Goal: Task Accomplishment & Management: Complete application form

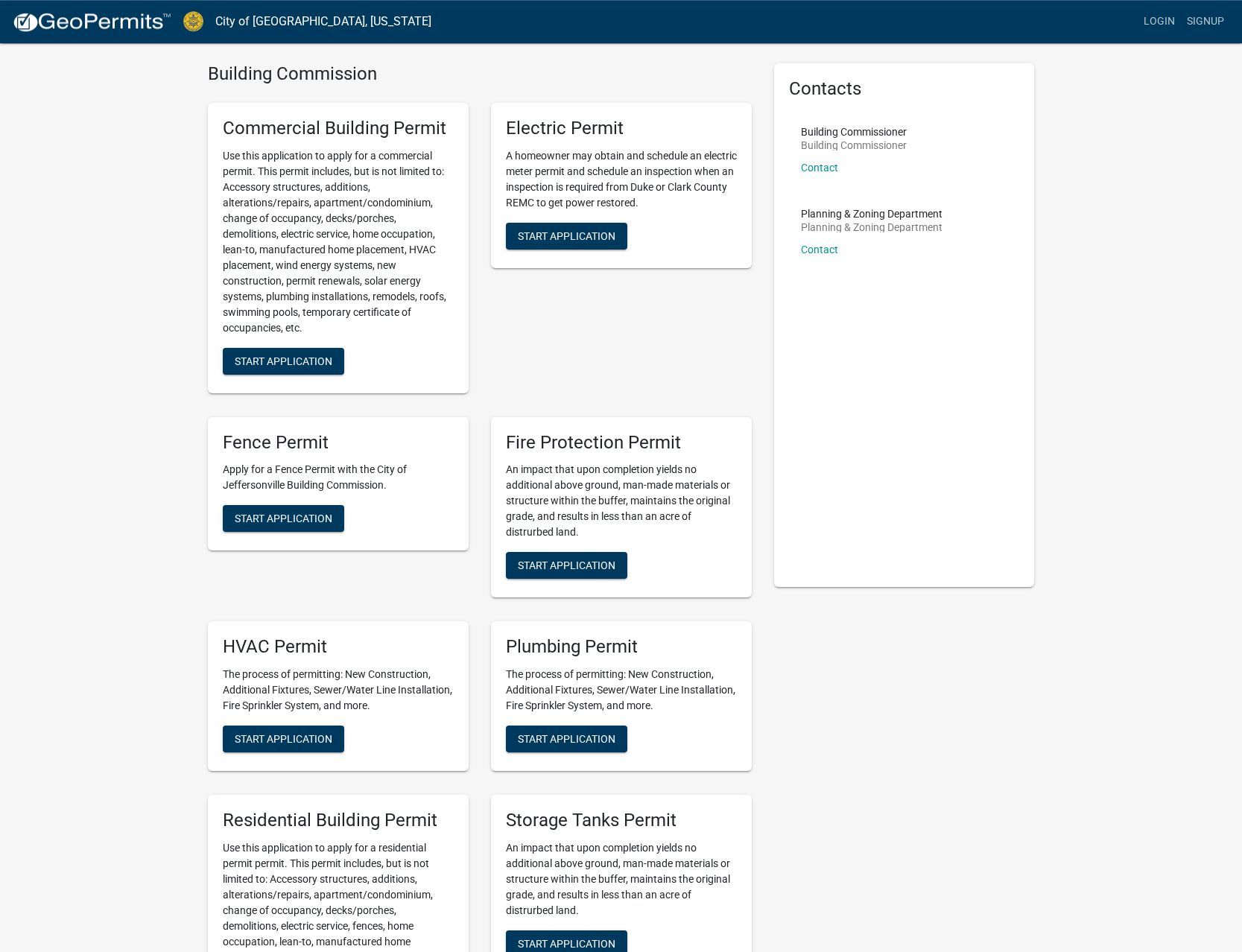
scroll to position [304, 0]
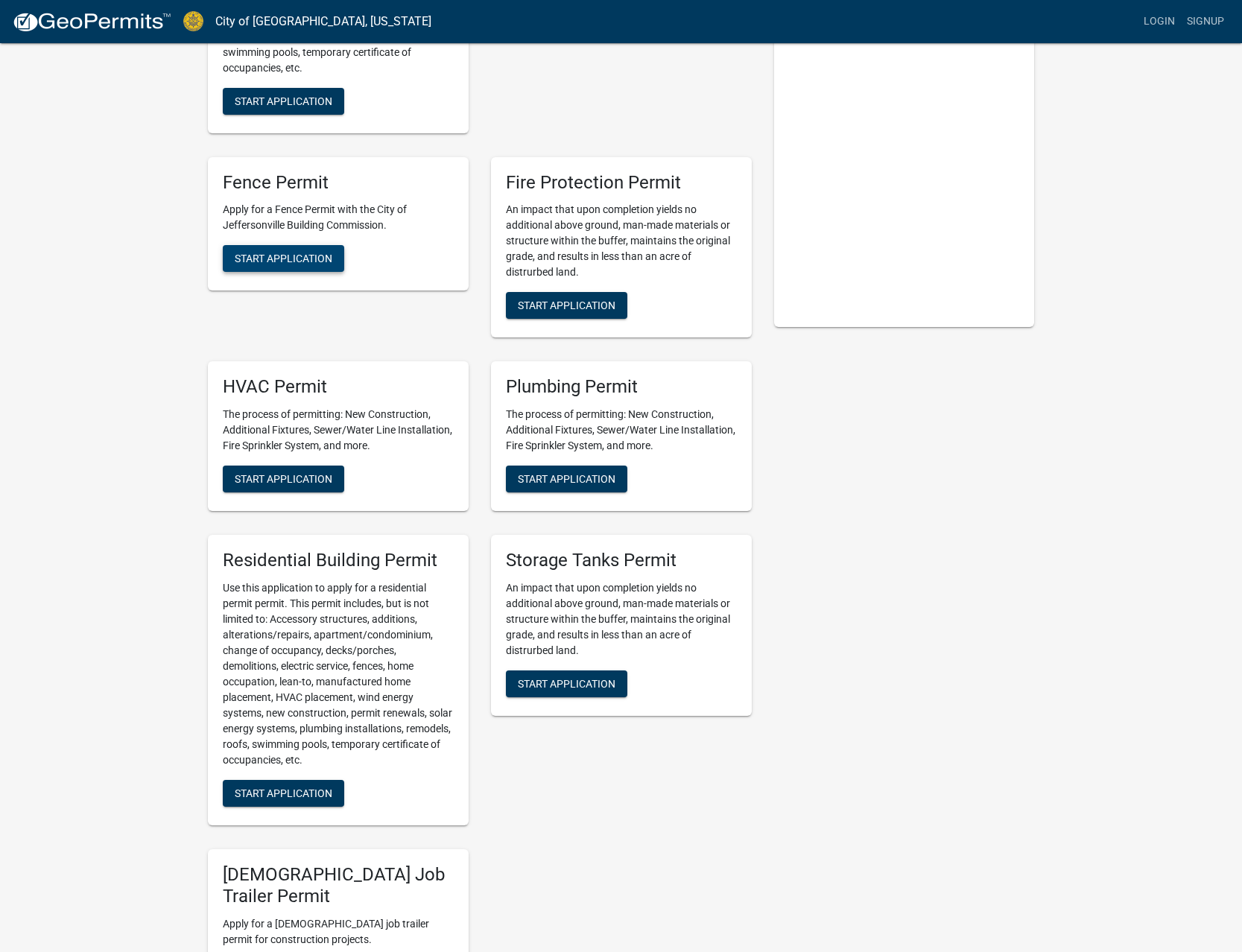
click at [286, 252] on span "Start Application" at bounding box center [283, 258] width 97 height 12
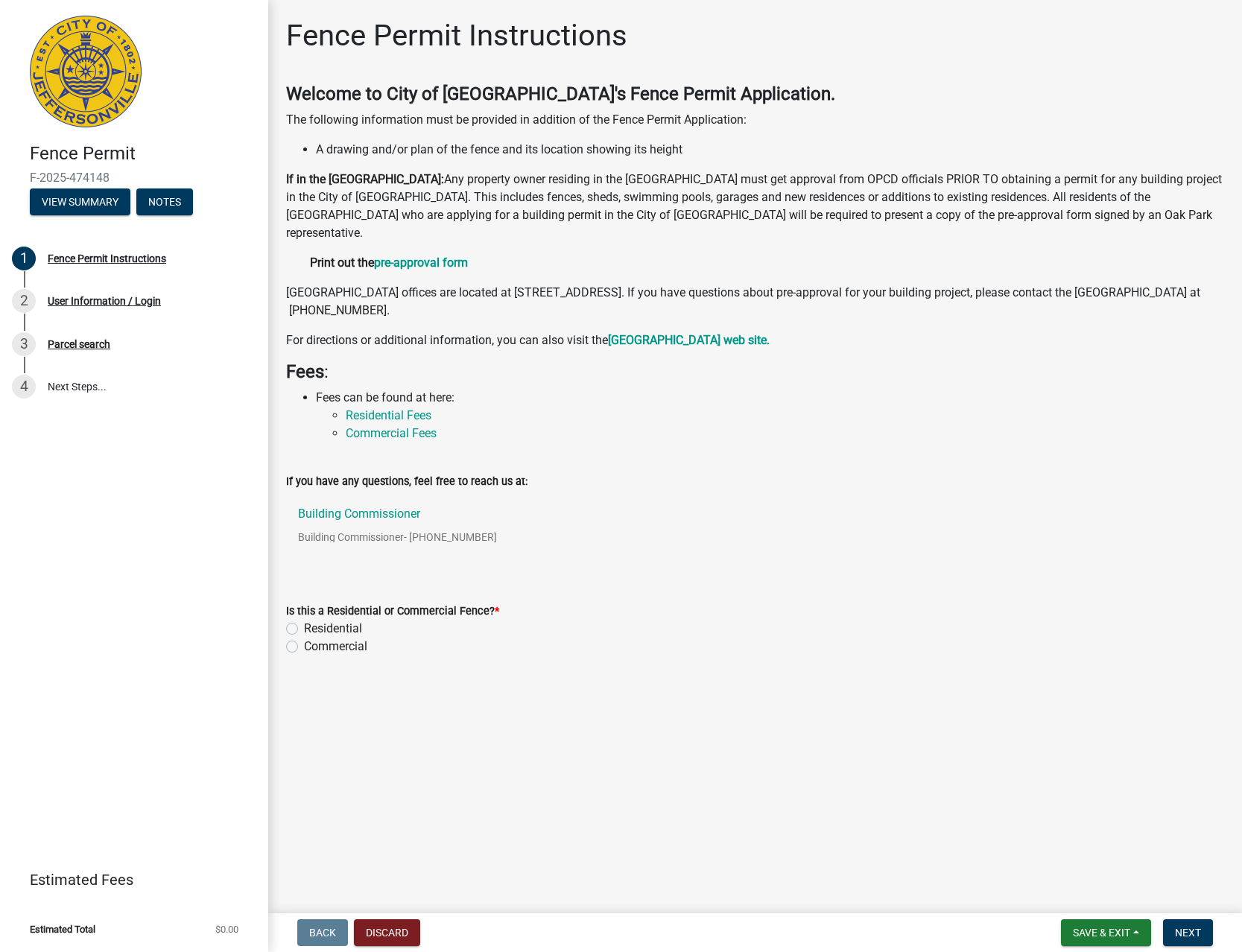
click at [332, 634] on label "Residential" at bounding box center [333, 629] width 58 height 18
click at [314, 629] on input "Residential" at bounding box center [309, 624] width 10 height 10
radio input "true"
click at [1190, 933] on span "Next" at bounding box center [1188, 932] width 26 height 12
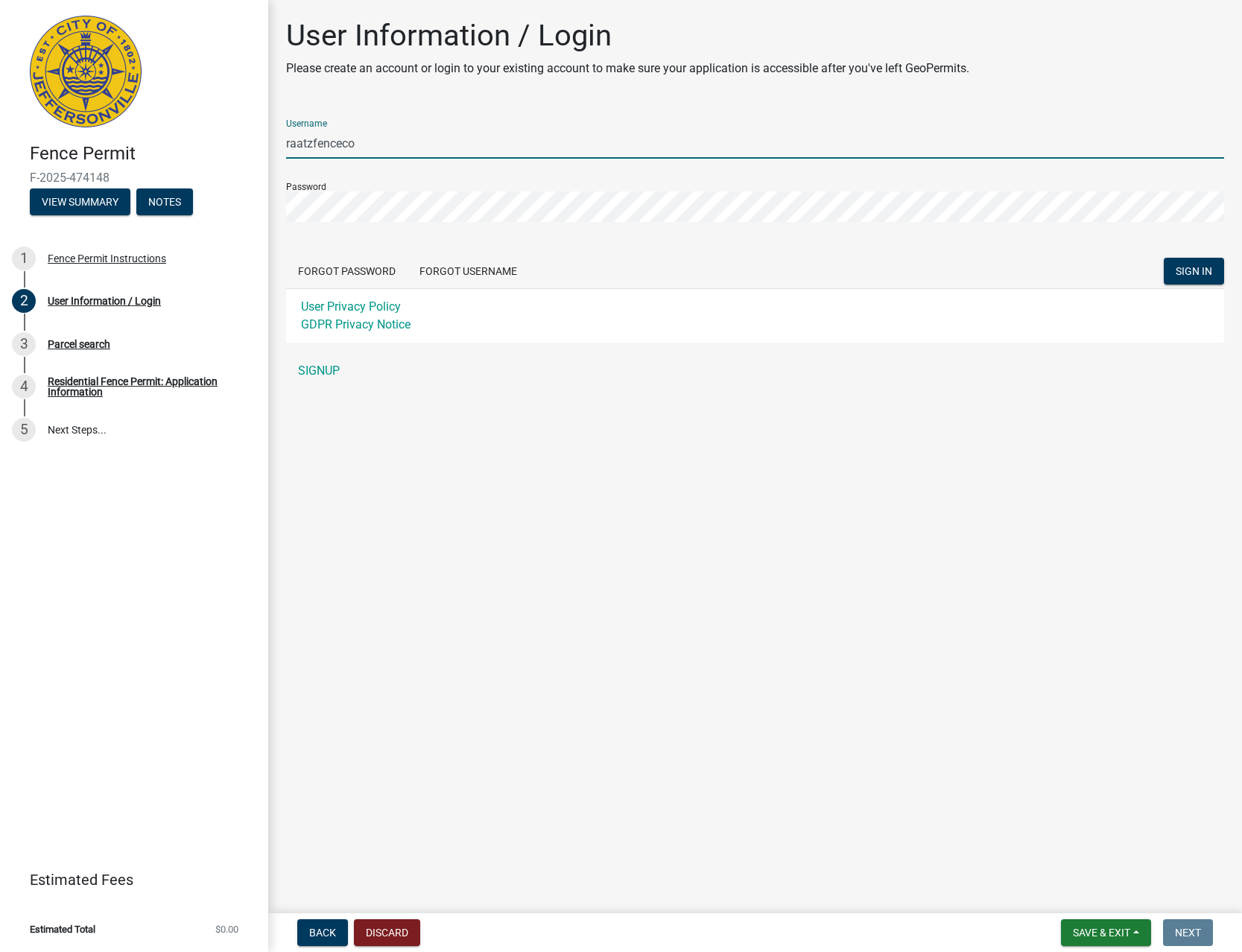
click at [536, 153] on input "raatzfenceco" at bounding box center [755, 143] width 938 height 31
click at [695, 247] on form "Username raatzfenceco Password Forgot Password Forgot Username SIGN IN User Pri…" at bounding box center [755, 224] width 938 height 235
click at [1178, 272] on span "SIGN IN" at bounding box center [1194, 271] width 36 height 12
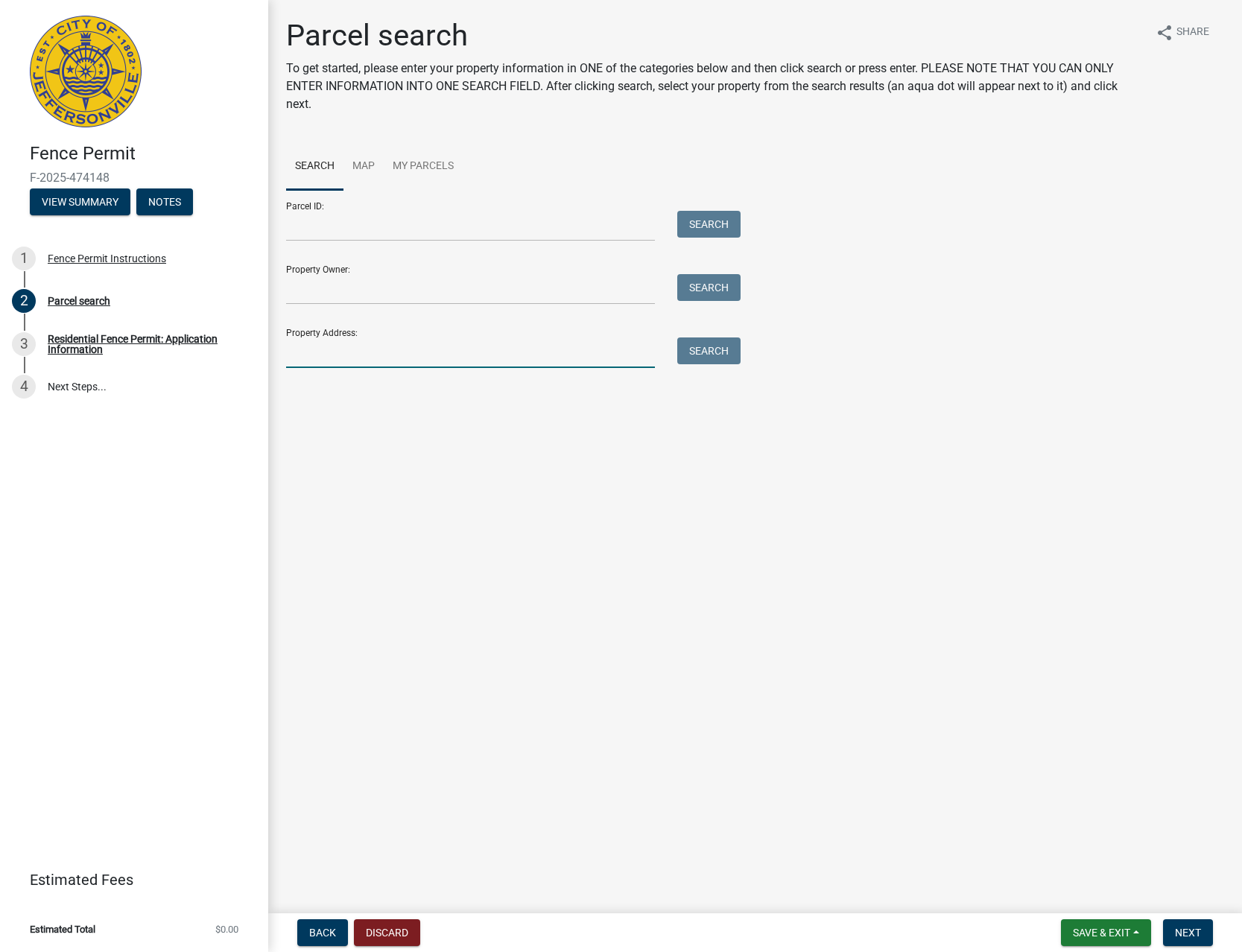
click at [406, 352] on input "Property Address:" at bounding box center [470, 352] width 369 height 31
type input "2"
type input "5100 wood"
click at [722, 364] on button "Search" at bounding box center [709, 351] width 64 height 27
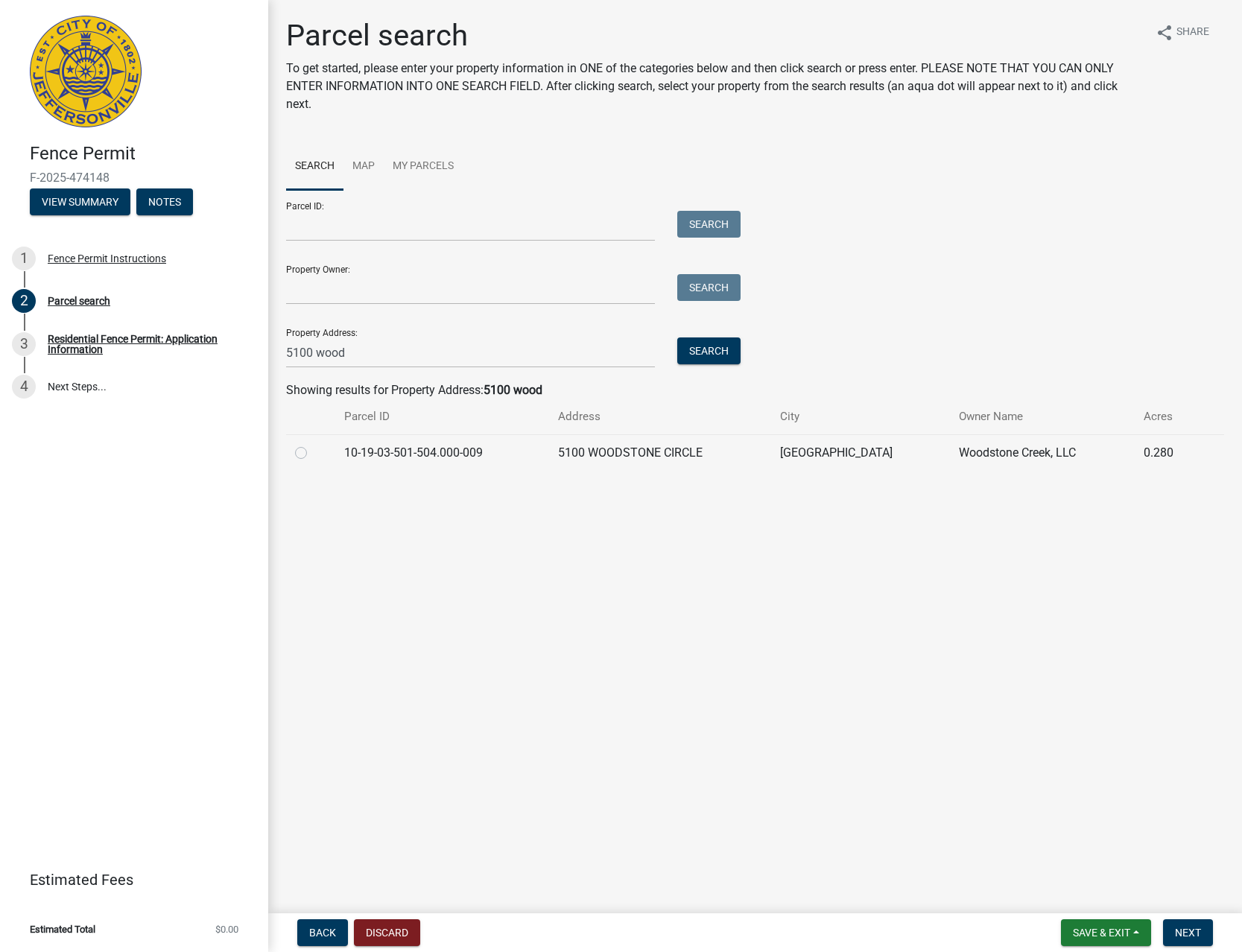
click at [313, 444] on label at bounding box center [313, 444] width 0 height 0
click at [313, 451] on input "radio" at bounding box center [318, 449] width 10 height 10
radio input "true"
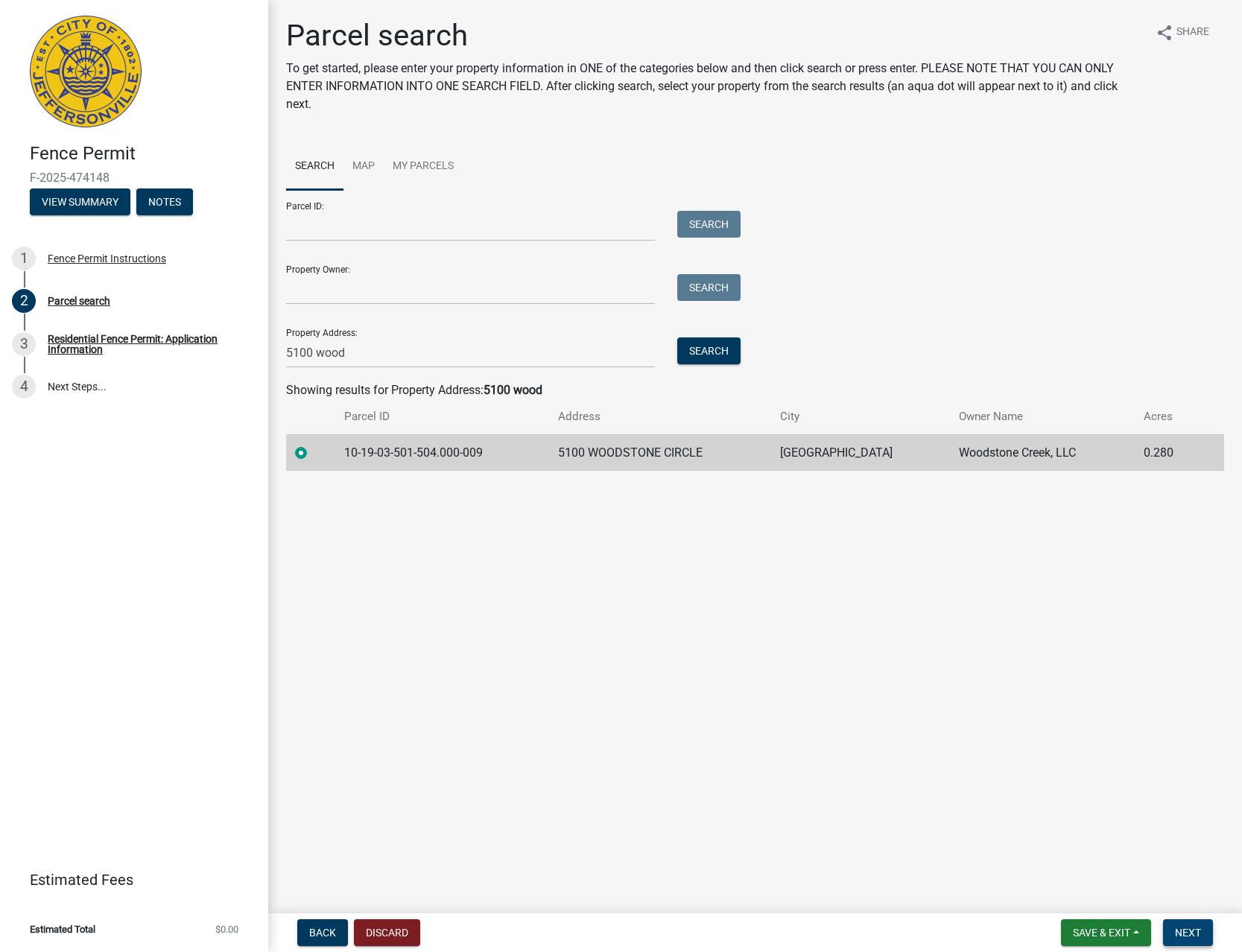
click at [1186, 927] on span "Next" at bounding box center [1188, 932] width 26 height 12
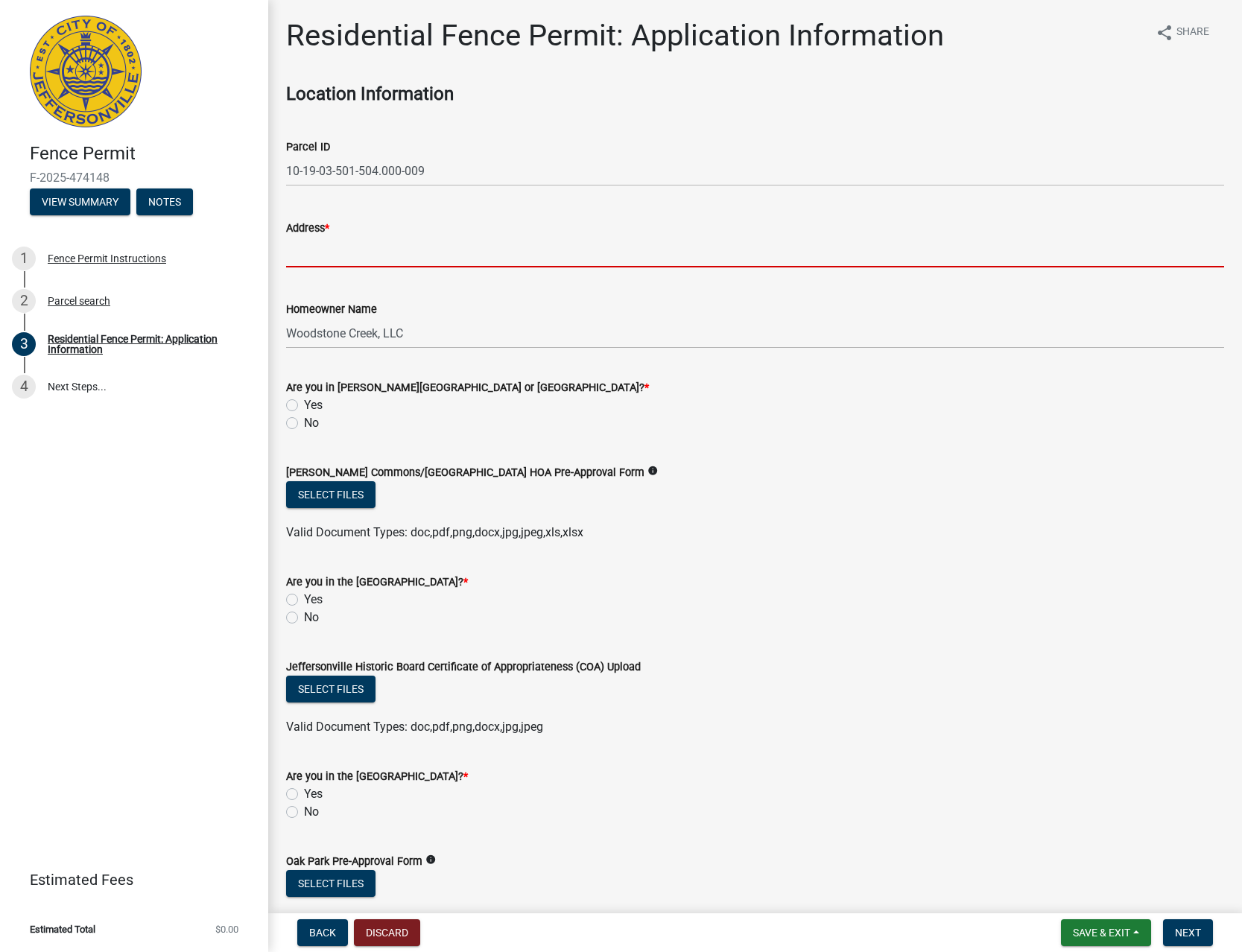
click at [423, 254] on input "Address *" at bounding box center [755, 252] width 938 height 31
type input "5100 WOODSTONE CIR"
click at [304, 422] on label "No" at bounding box center [311, 423] width 15 height 18
click at [304, 422] on input "No" at bounding box center [309, 419] width 10 height 10
radio input "true"
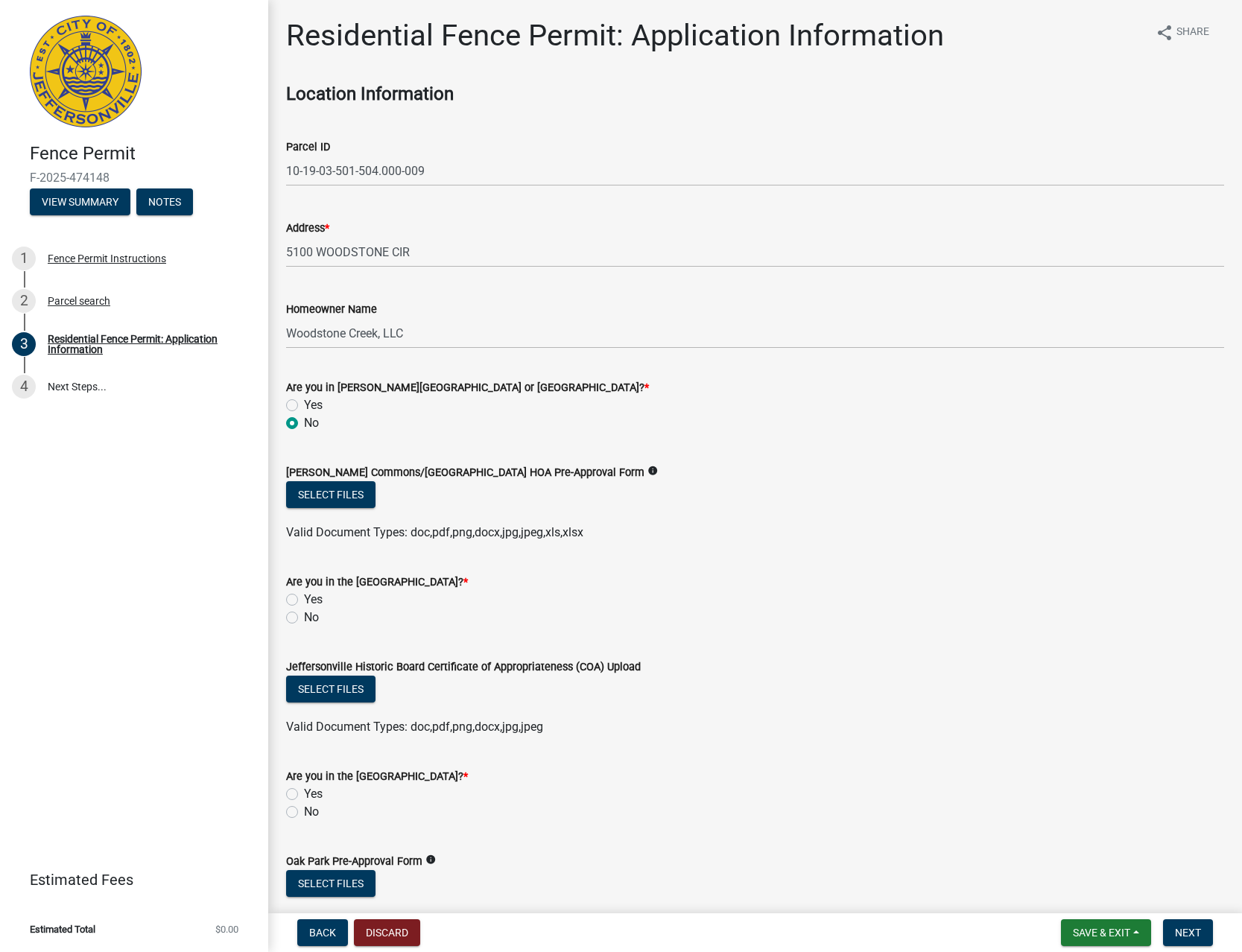
click at [304, 614] on label "No" at bounding box center [311, 618] width 15 height 18
click at [304, 614] on input "No" at bounding box center [309, 614] width 10 height 10
radio input "true"
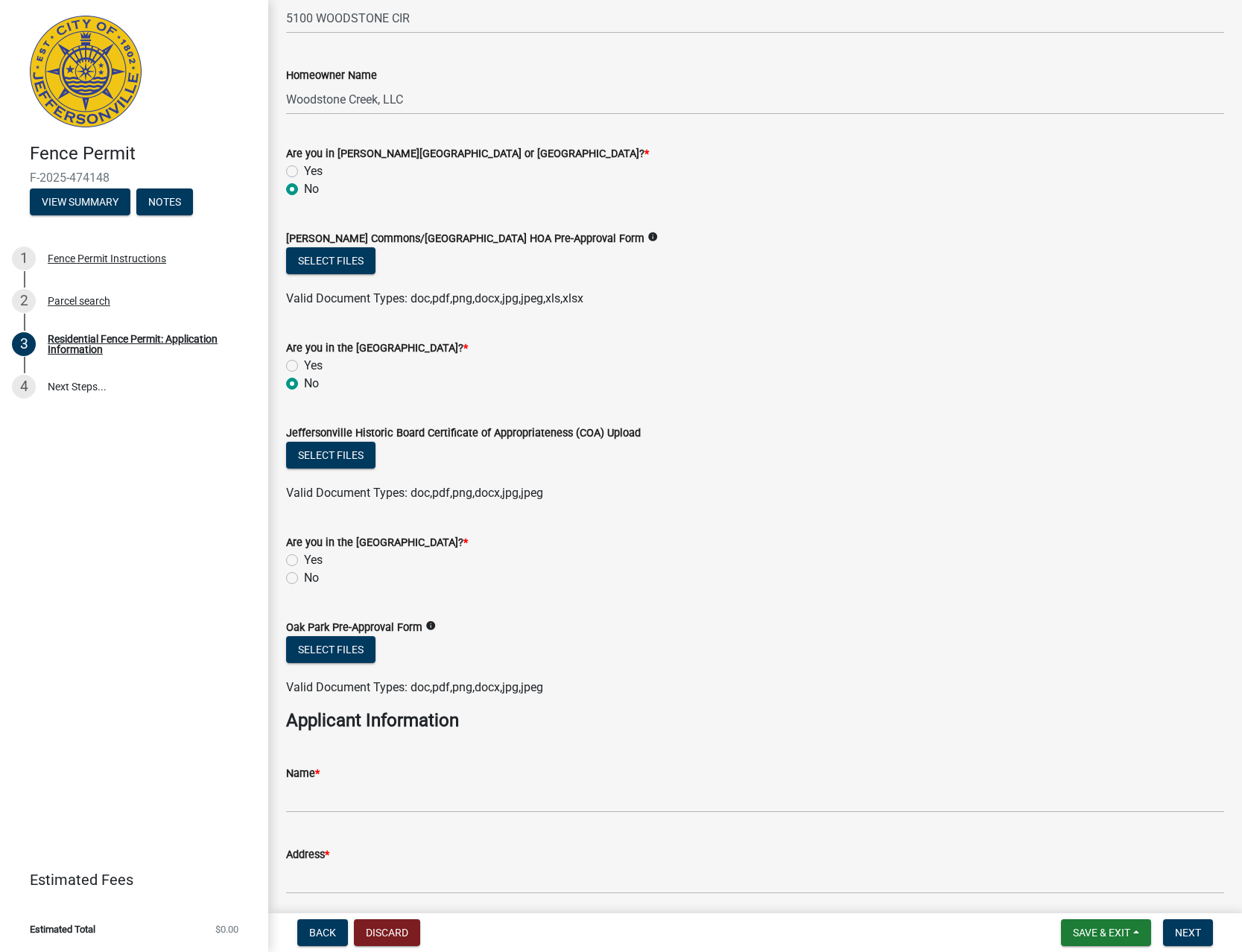
scroll to position [255, 0]
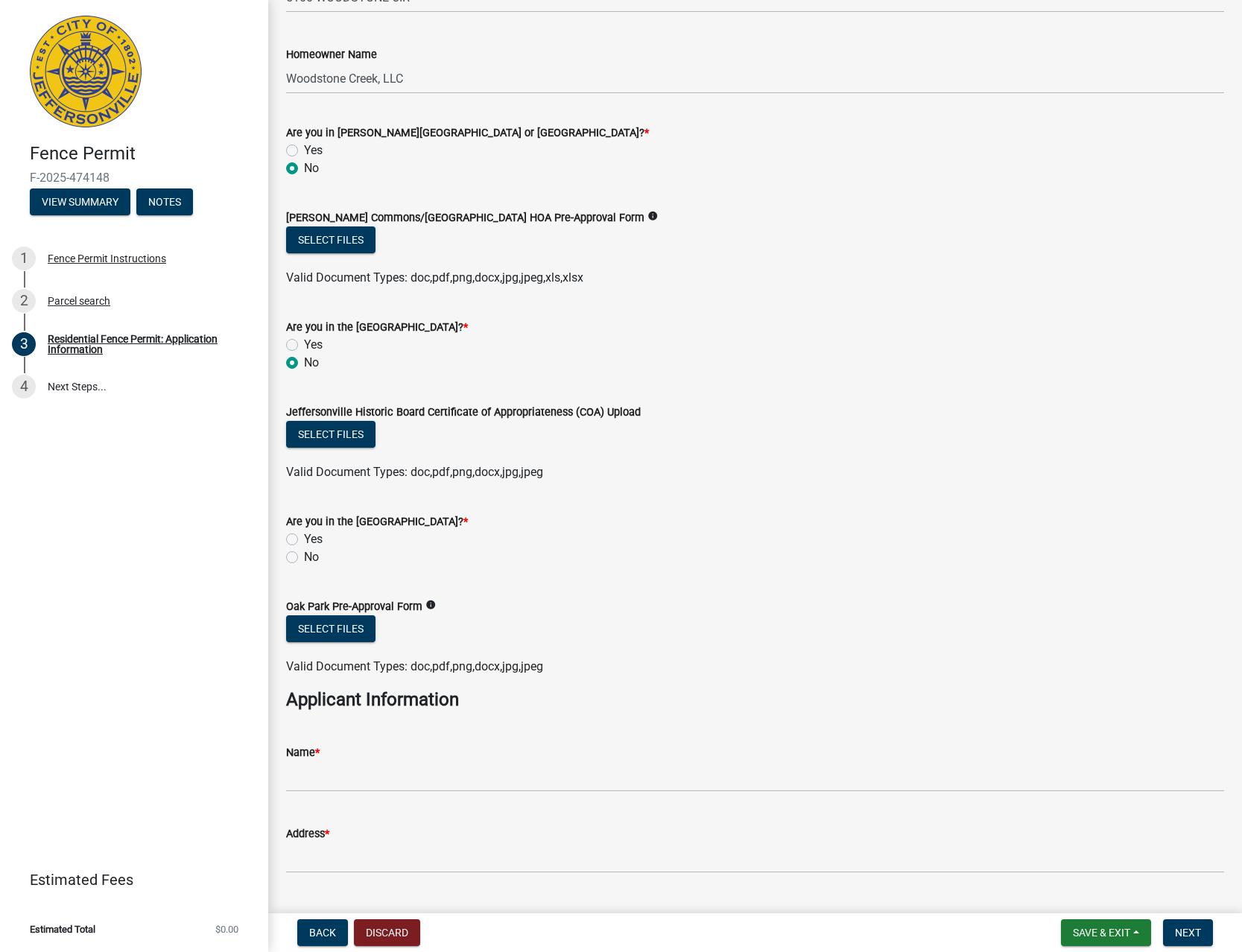
click at [304, 556] on label "No" at bounding box center [311, 558] width 15 height 18
click at [304, 556] on input "No" at bounding box center [309, 554] width 10 height 10
radio input "true"
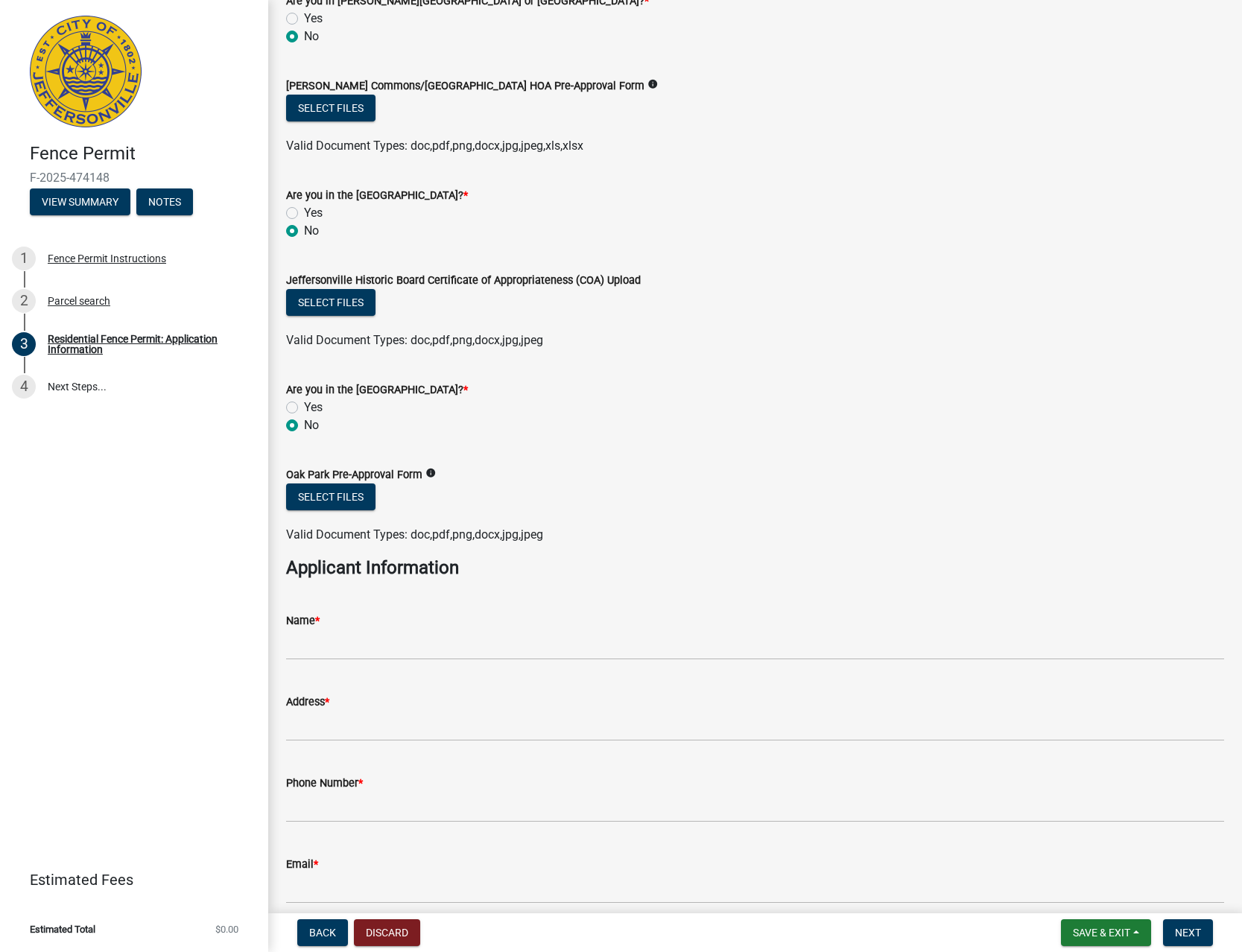
scroll to position [510, 0]
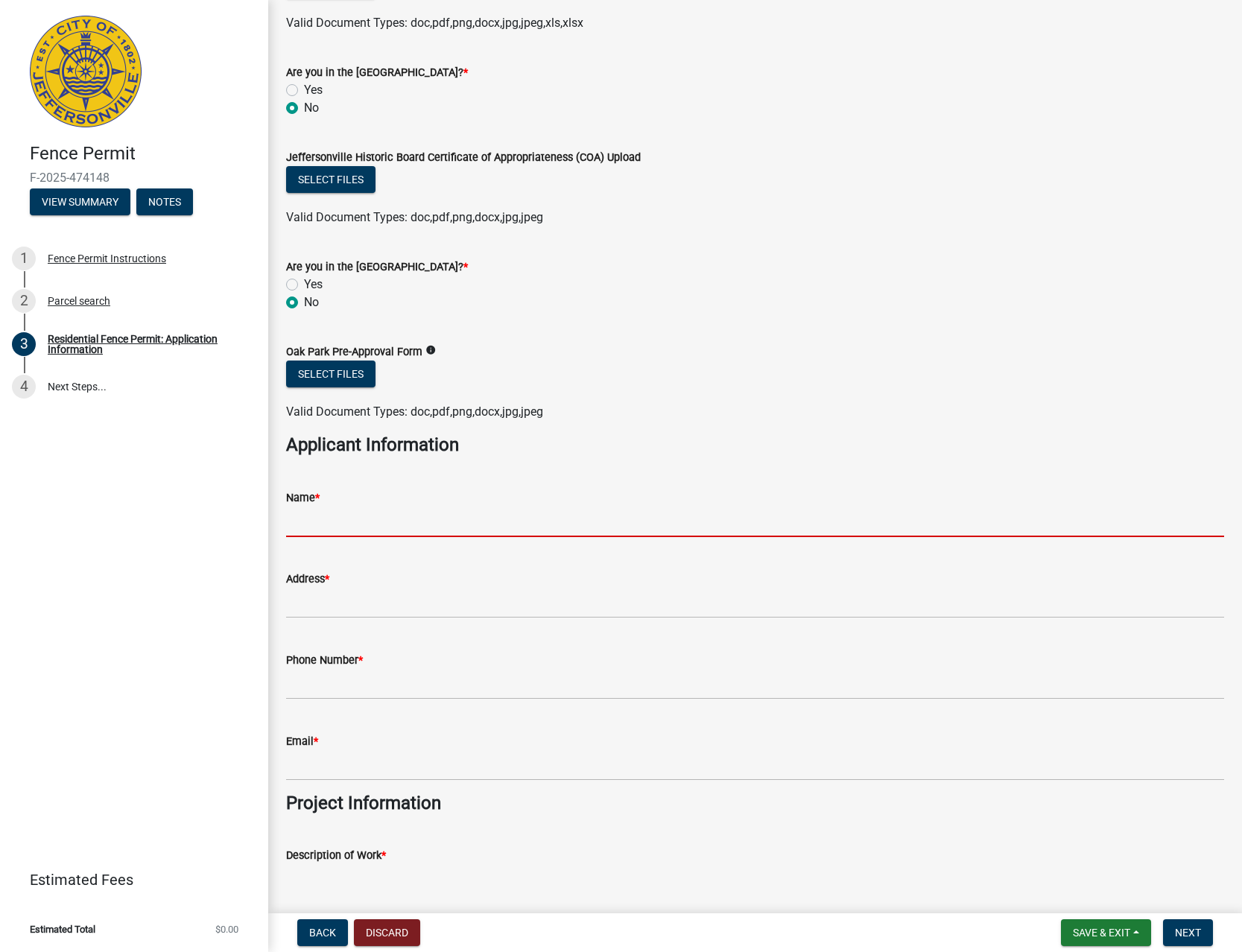
click at [380, 523] on input "Name *" at bounding box center [755, 521] width 938 height 31
type input "[PERSON_NAME] FENCE CO"
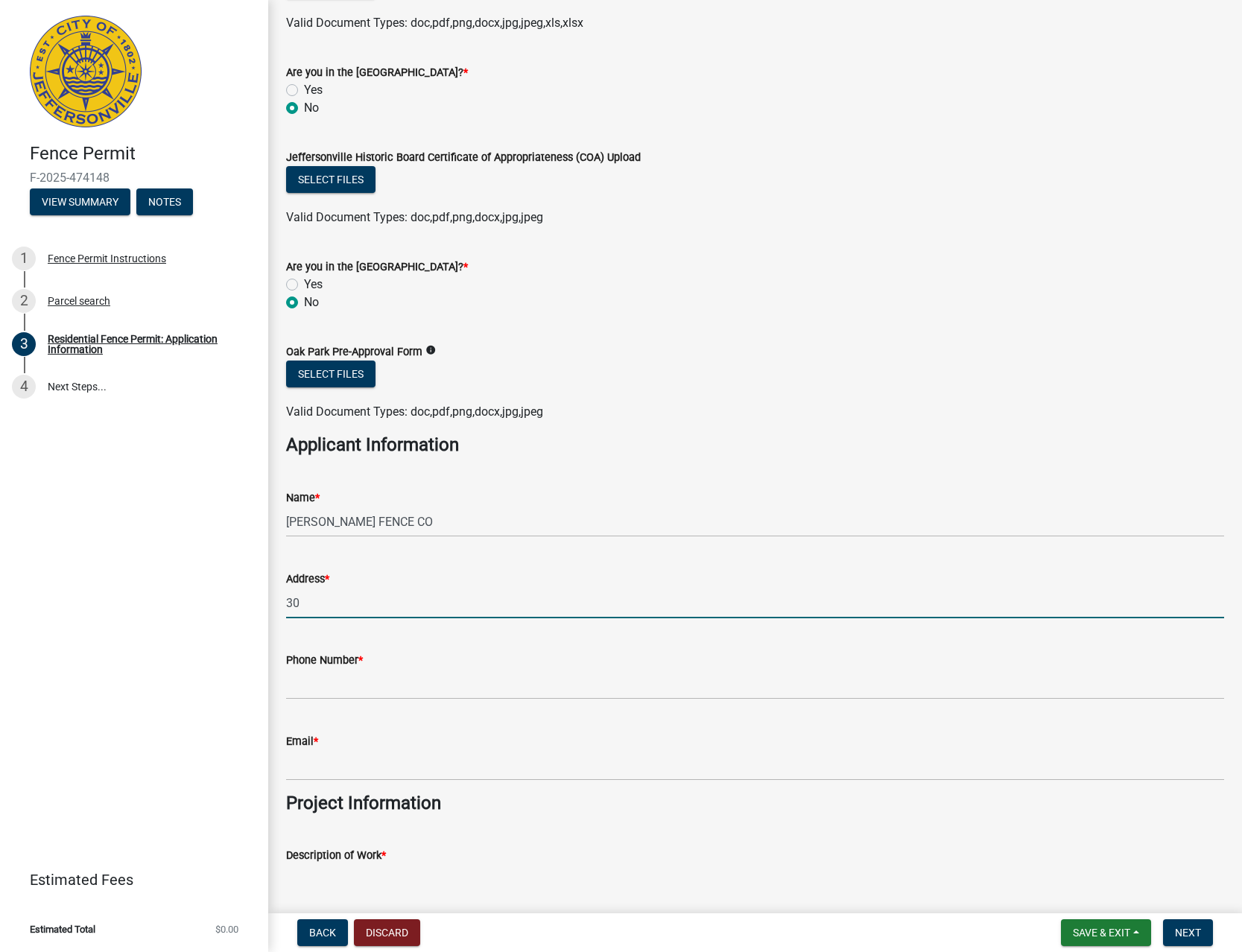
type input "3"
type input "[STREET_ADDRESS]"
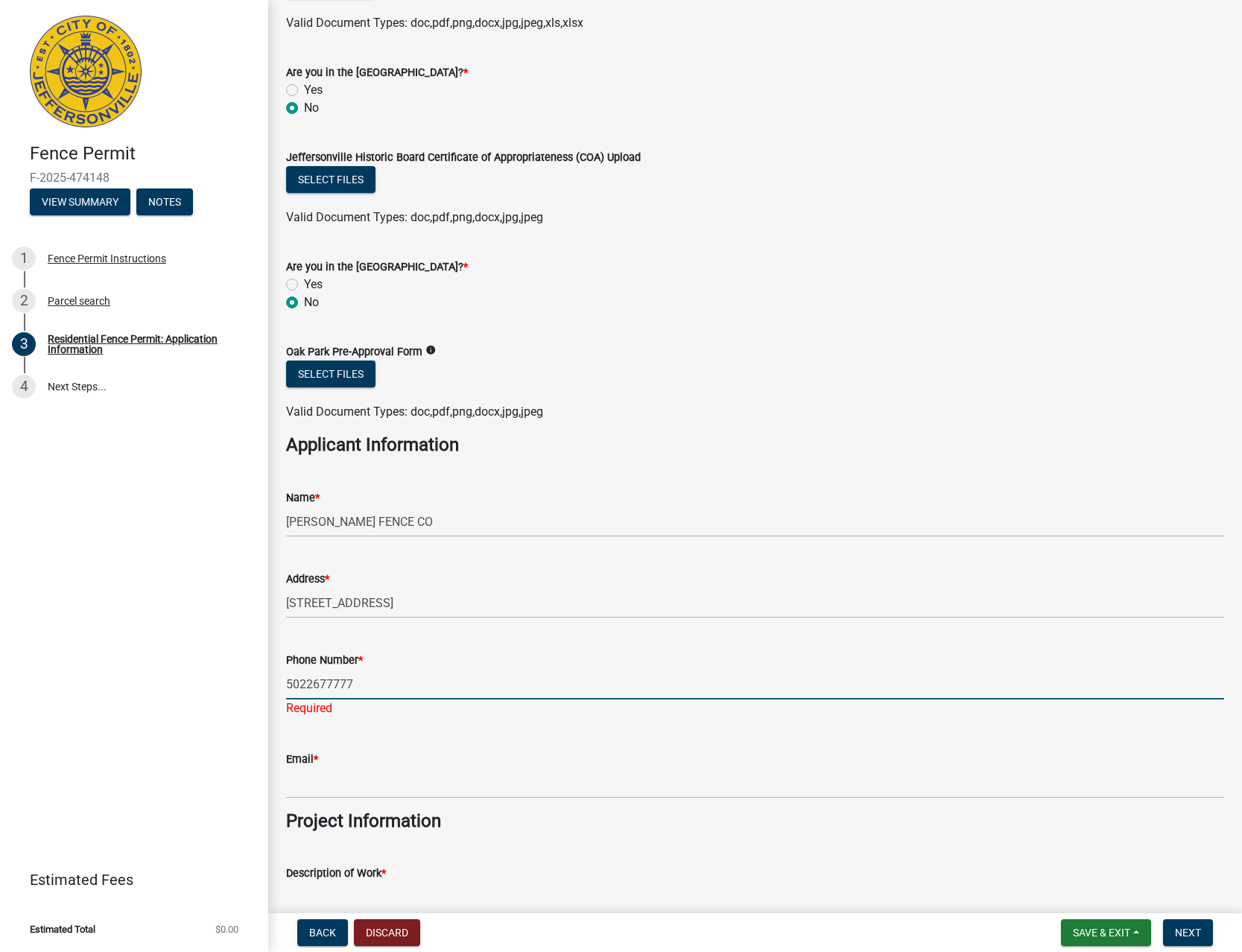
type input "5022677777"
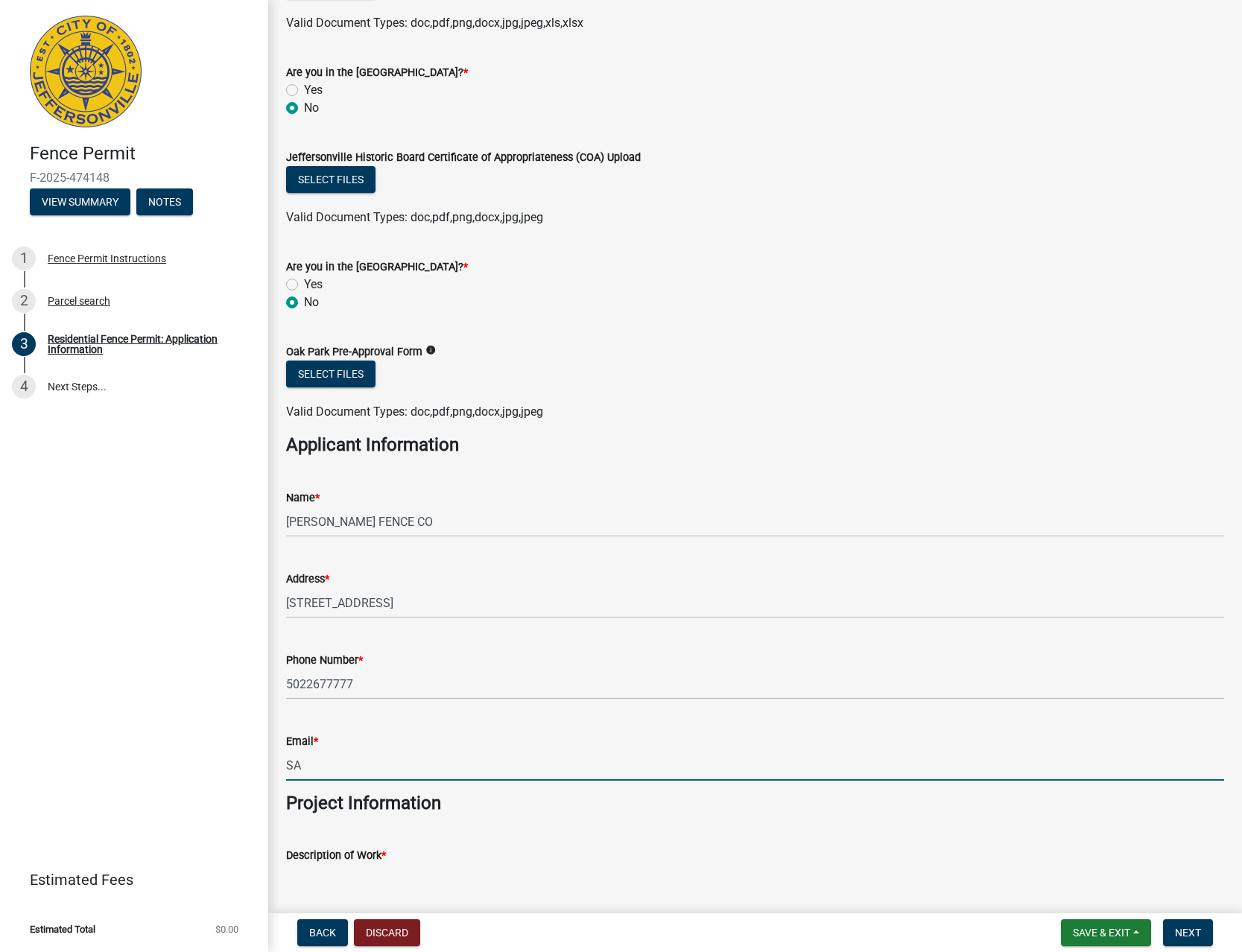
type input "S"
type input "[EMAIL_ADDRESS][DOMAIN_NAME]"
type textarea "INSTALL FENCE"
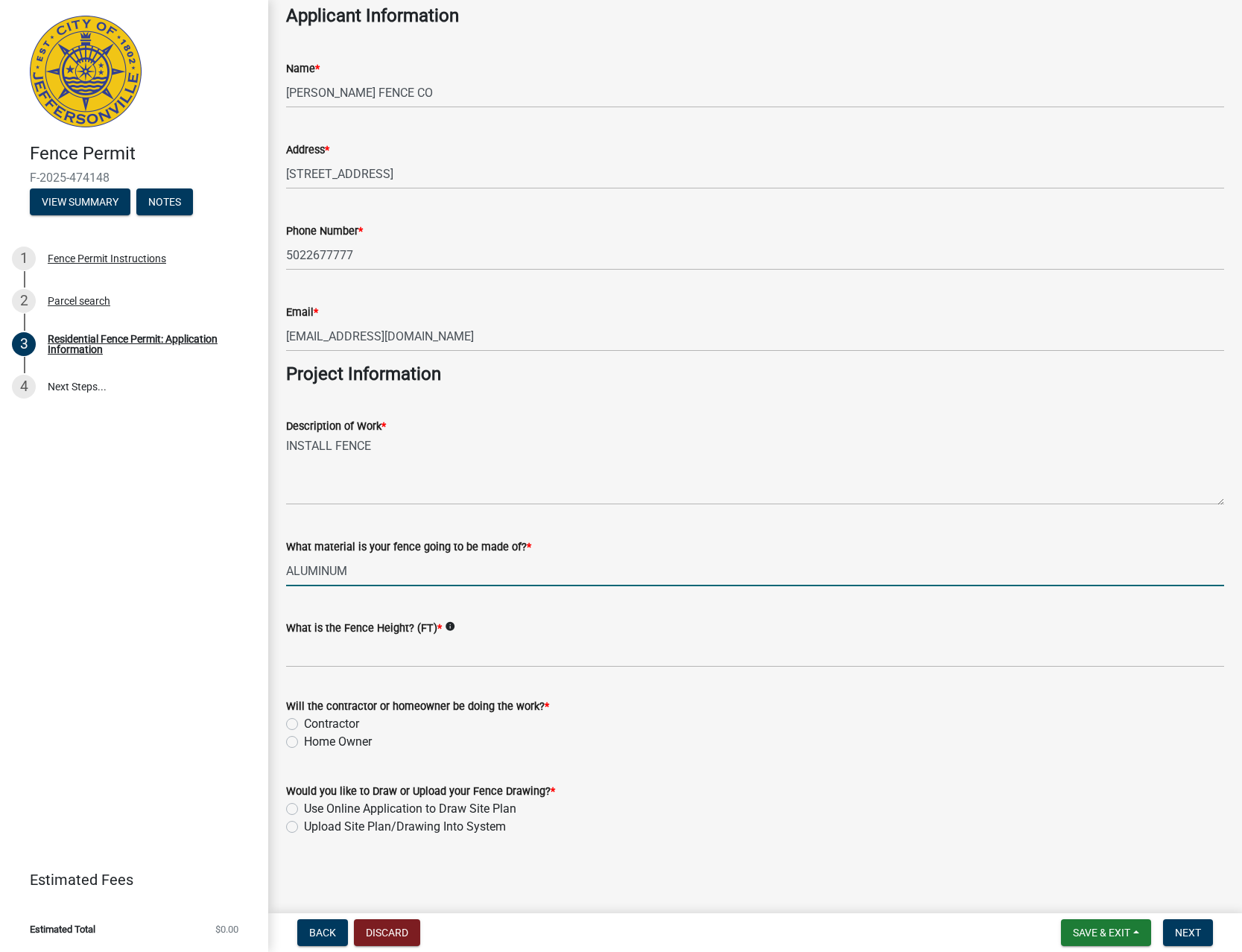
type input "ALUMINUM"
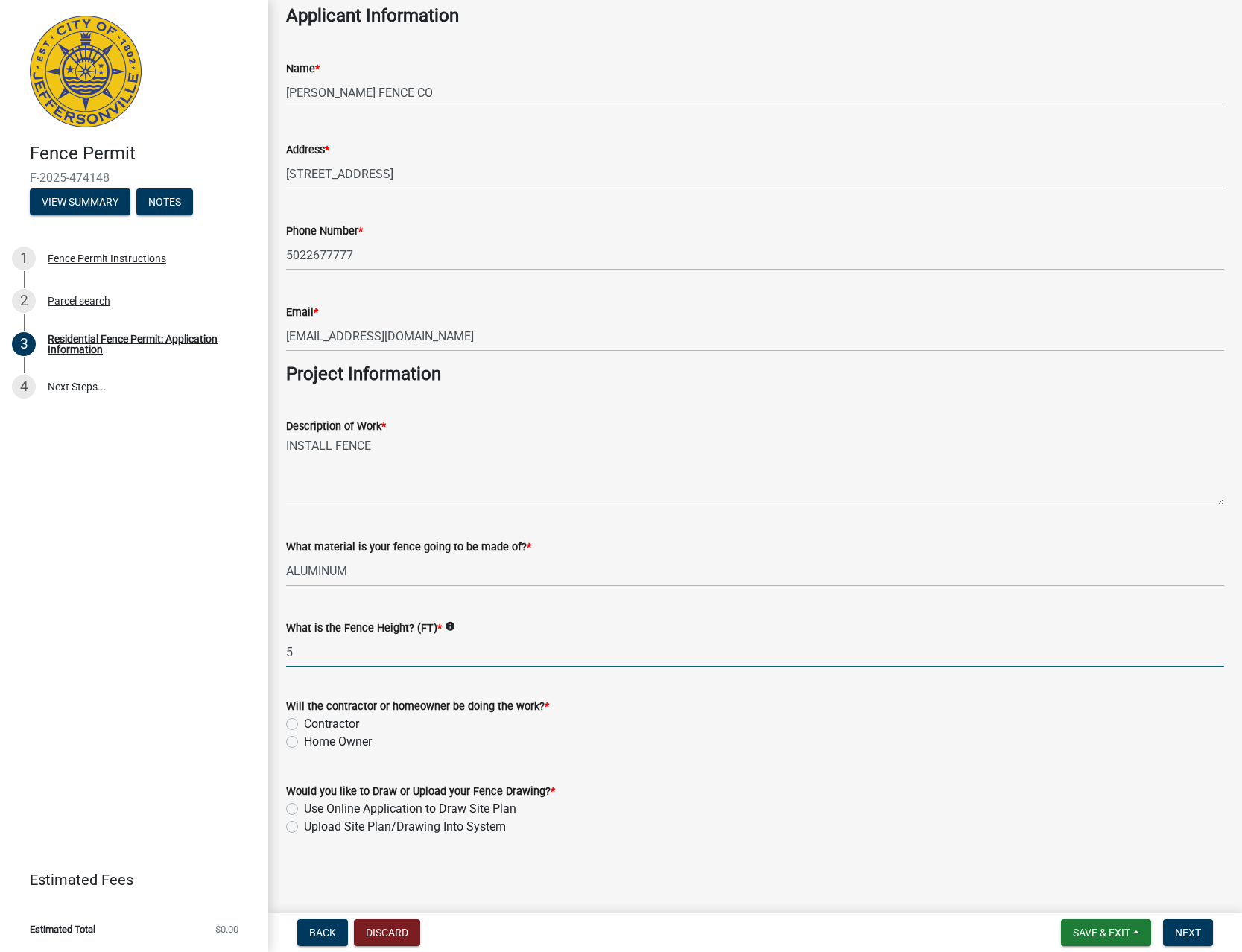
type input "5"
click at [321, 720] on label "Contractor" at bounding box center [331, 724] width 55 height 18
click at [314, 720] on input "Contractor" at bounding box center [309, 720] width 10 height 10
radio input "true"
click at [322, 826] on label "Upload Site Plan/Drawing Into System" at bounding box center [404, 827] width 202 height 18
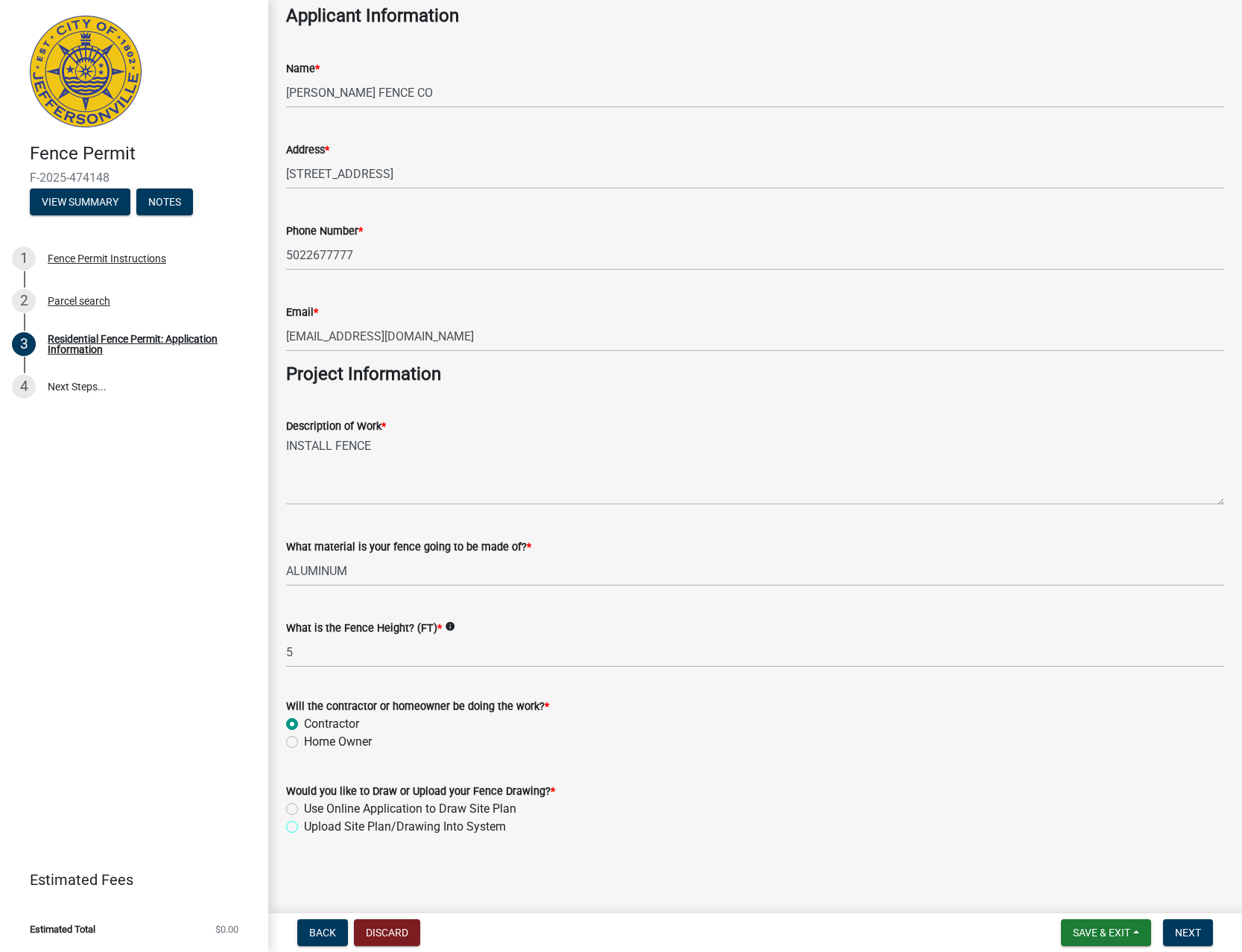
click at [314, 826] on input "Upload Site Plan/Drawing Into System" at bounding box center [309, 822] width 10 height 10
radio input "true"
click at [1178, 928] on span "Next" at bounding box center [1188, 932] width 26 height 12
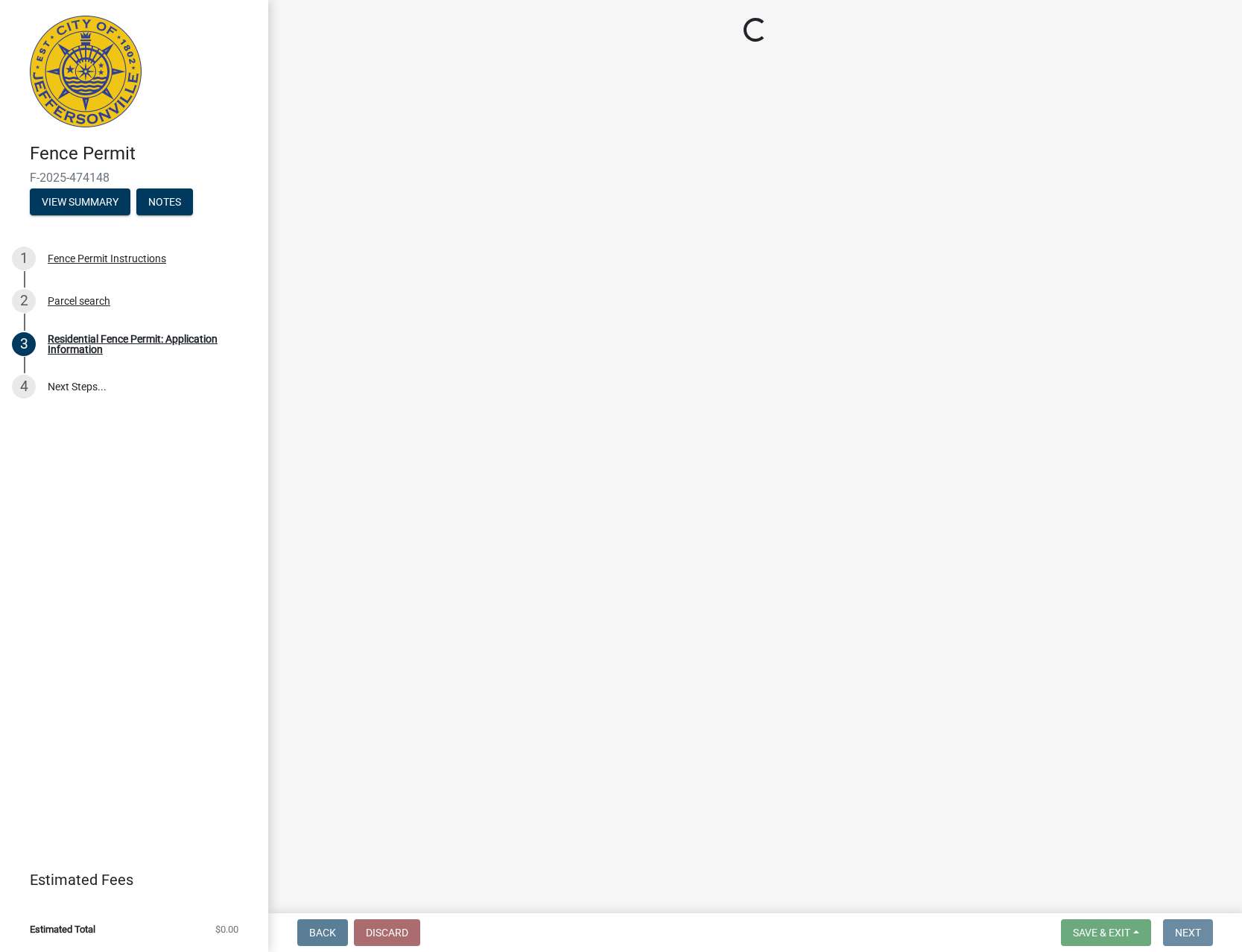
scroll to position [0, 0]
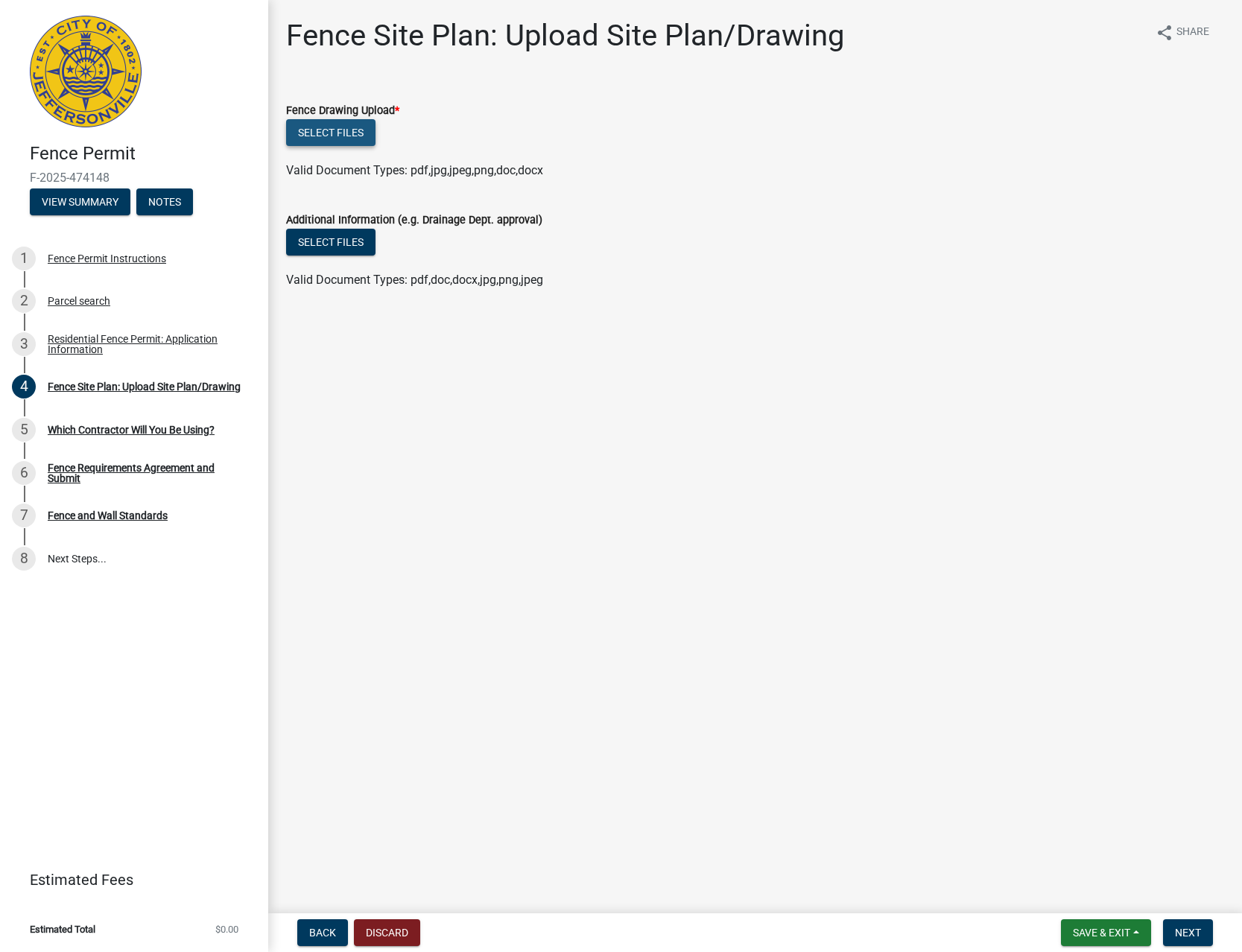
click at [323, 133] on button "Select files" at bounding box center [331, 132] width 89 height 27
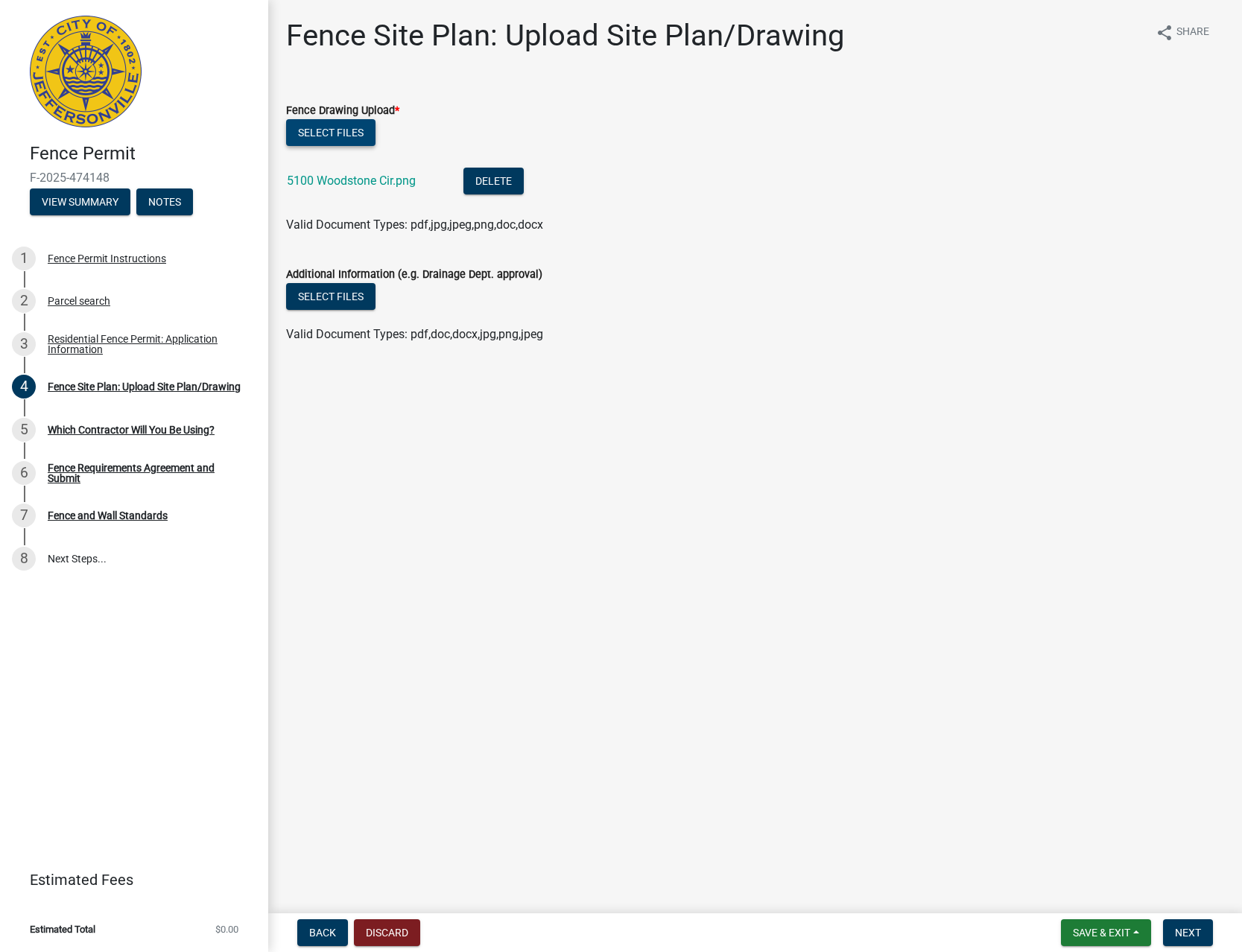
click at [343, 126] on button "Select files" at bounding box center [331, 132] width 89 height 27
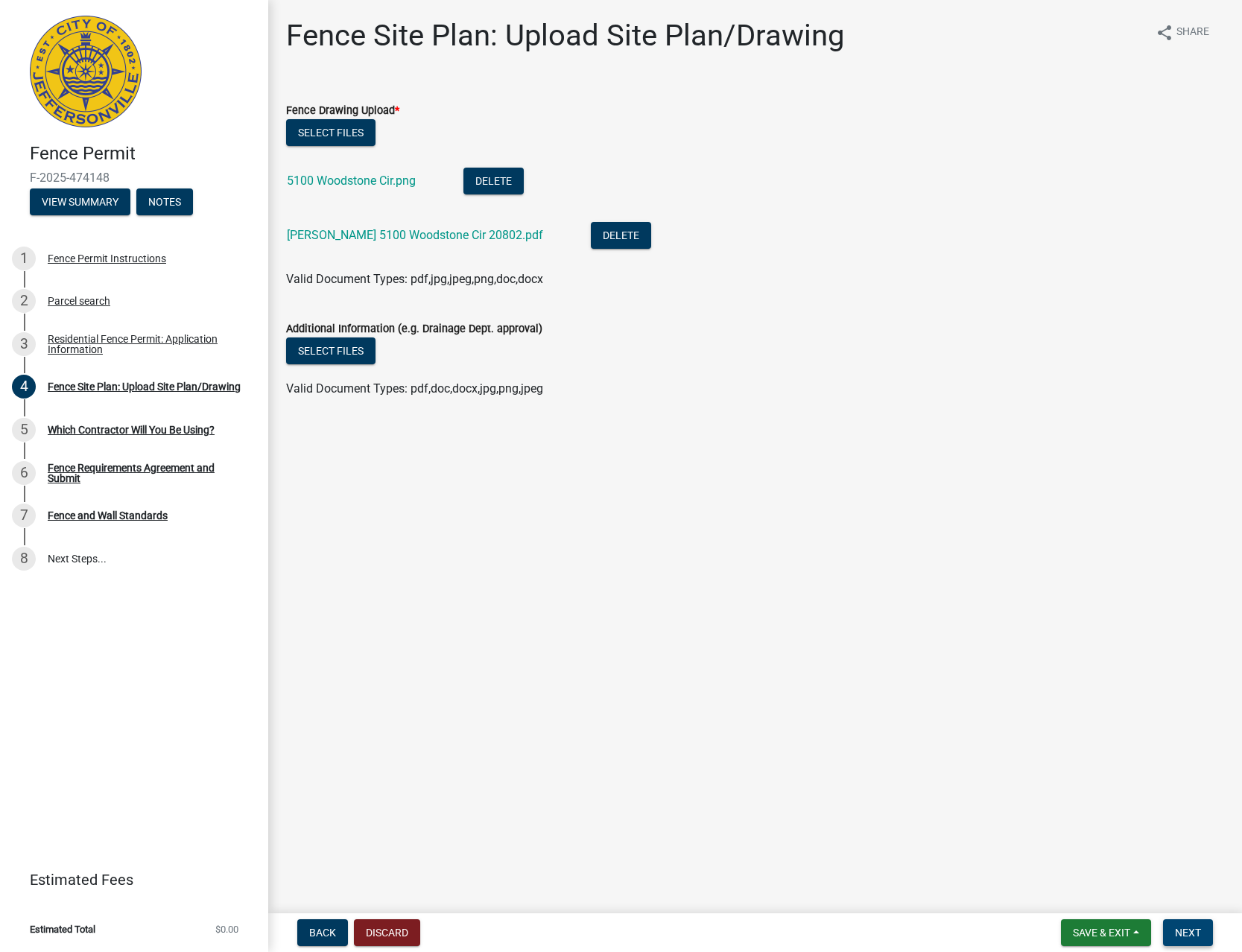
click at [1186, 927] on span "Next" at bounding box center [1188, 932] width 26 height 12
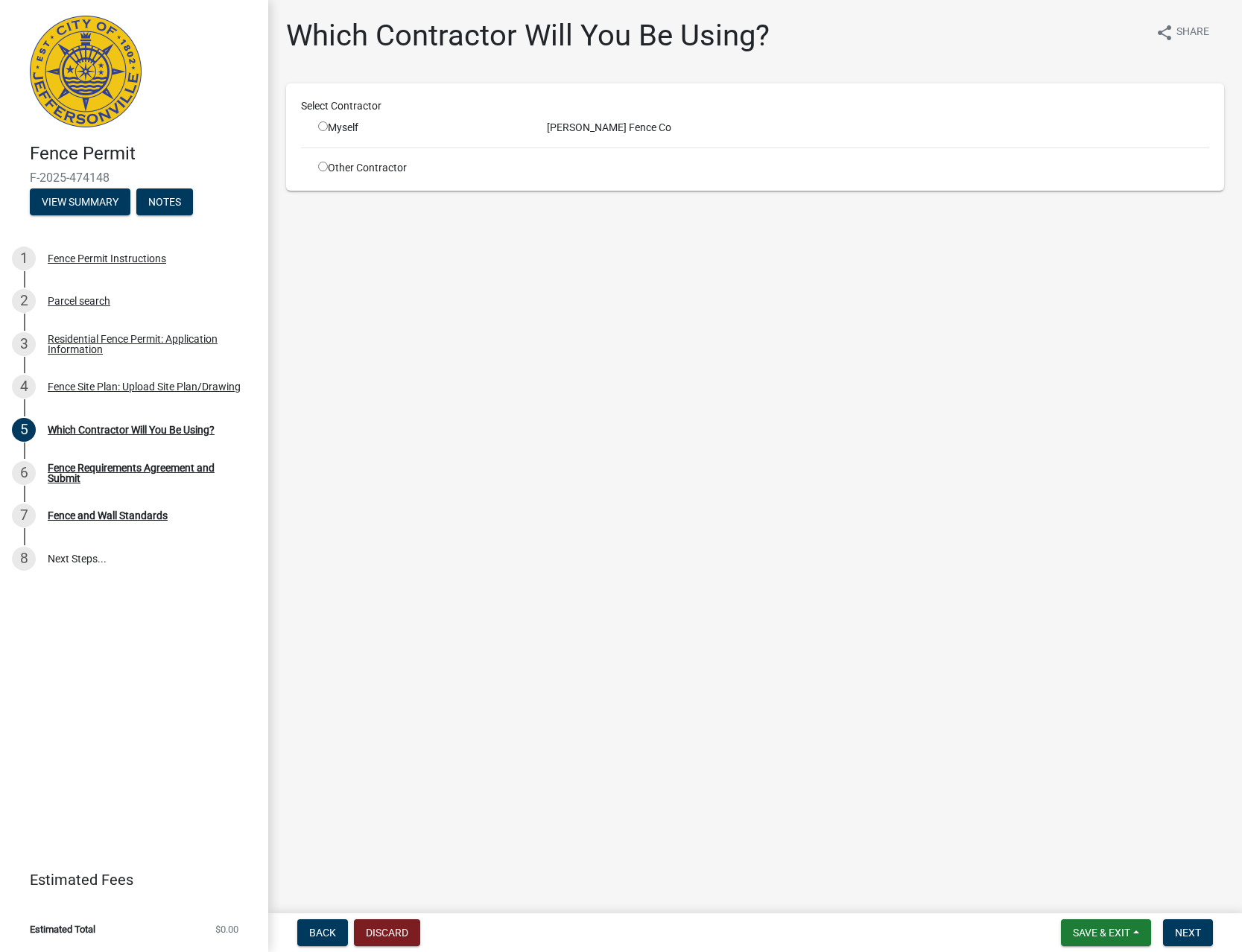
click at [322, 125] on input "radio" at bounding box center [323, 126] width 10 height 10
radio input "true"
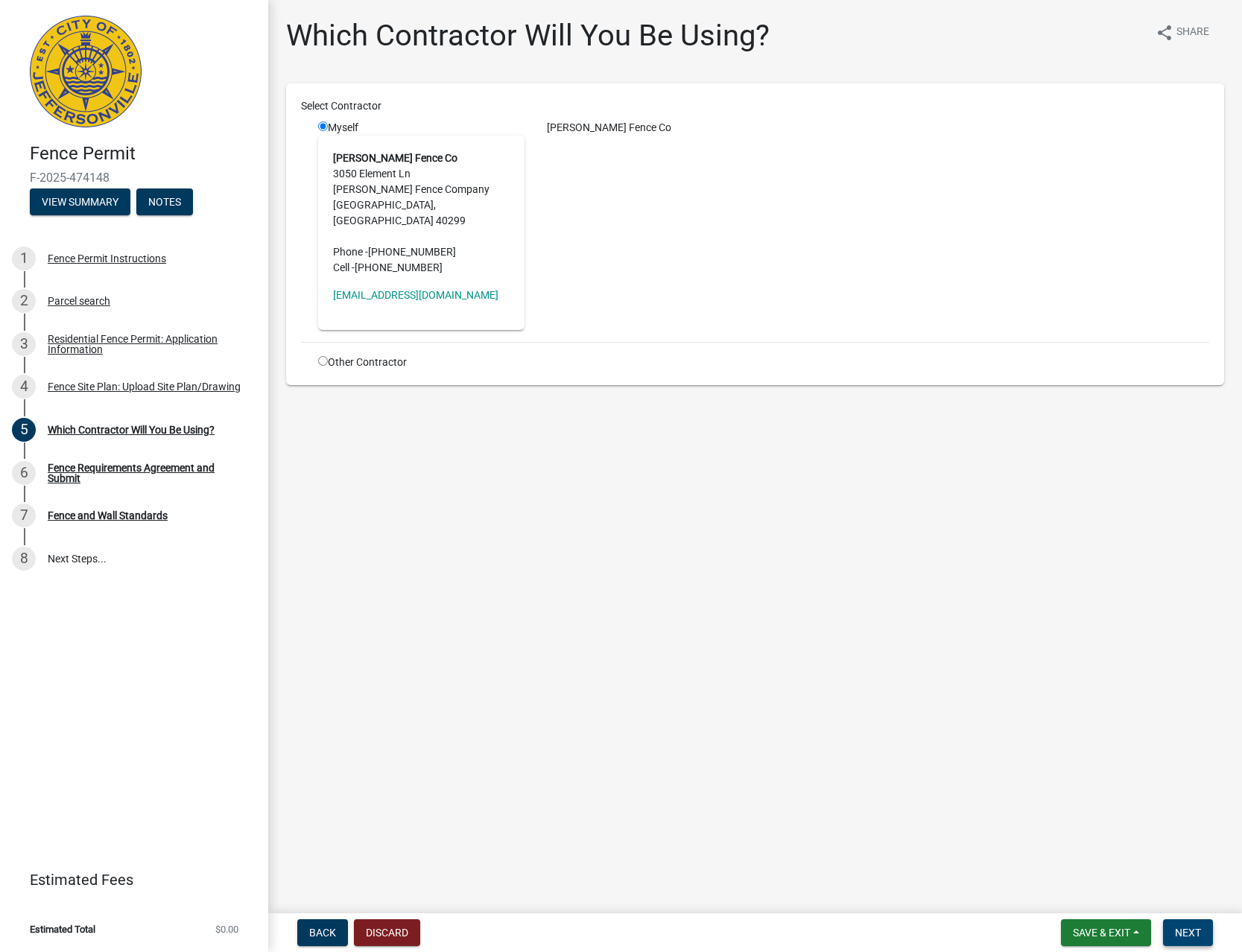
drag, startPoint x: 1193, startPoint y: 925, endPoint x: 1174, endPoint y: 921, distance: 19.4
click at [1193, 925] on button "Next" at bounding box center [1188, 932] width 50 height 27
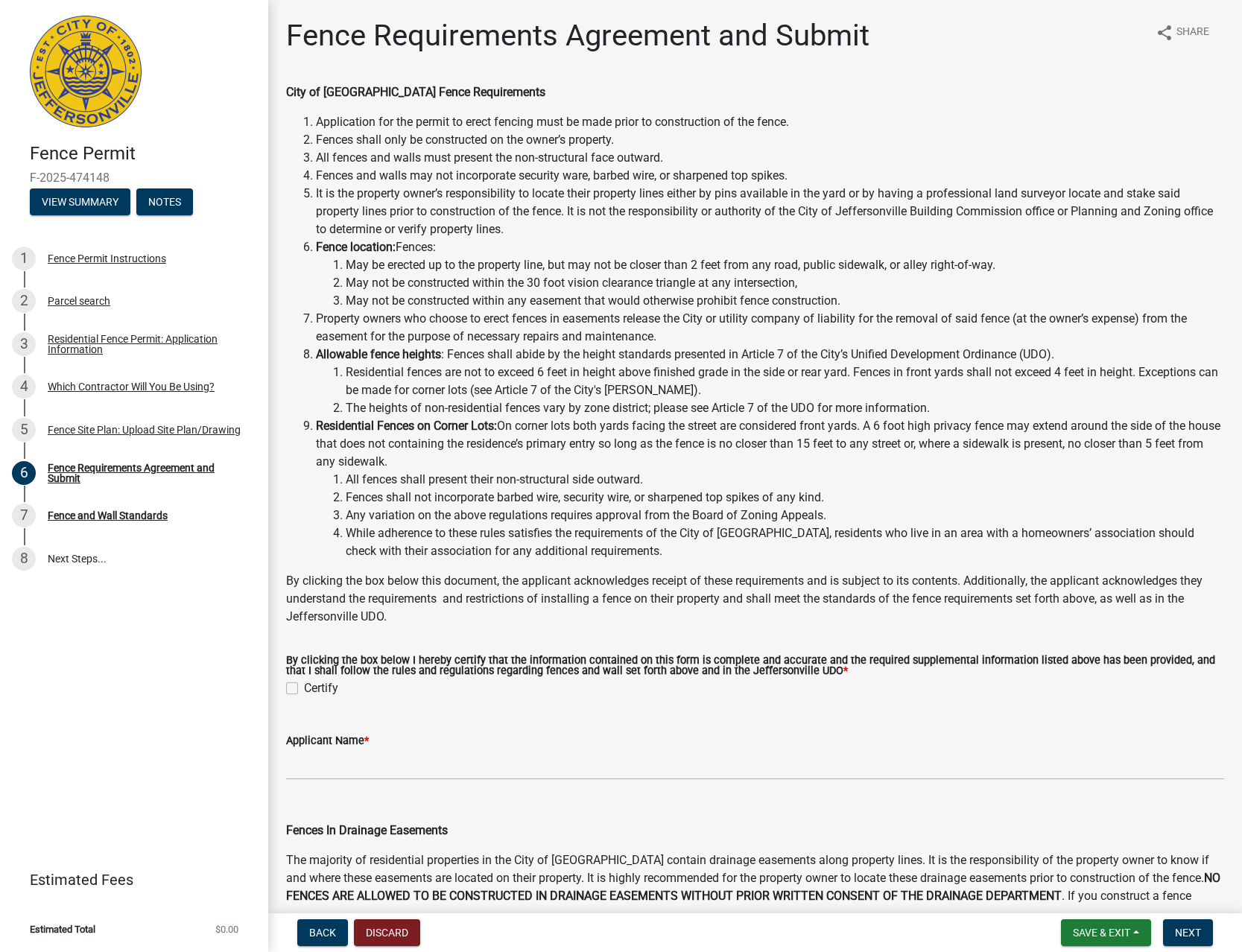
click at [336, 696] on label "Certify" at bounding box center [321, 688] width 35 height 18
click at [314, 689] on input "Certify" at bounding box center [309, 684] width 10 height 10
click at [329, 690] on label "Certify" at bounding box center [321, 688] width 35 height 18
click at [314, 689] on input "Certify" at bounding box center [309, 684] width 10 height 10
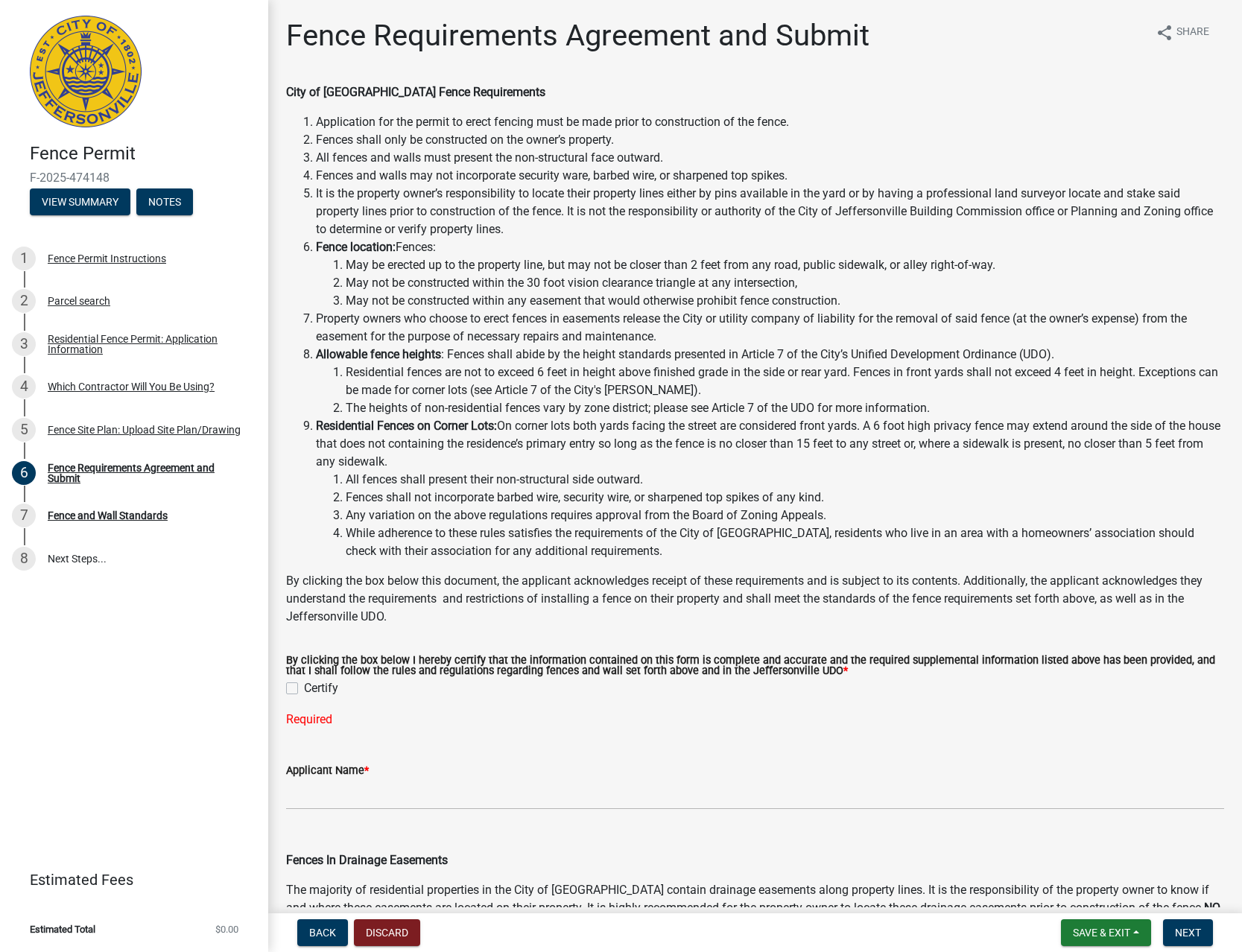
click at [328, 695] on label "Certify" at bounding box center [321, 688] width 35 height 18
click at [314, 689] on input "Certify" at bounding box center [309, 684] width 10 height 10
checkbox input "true"
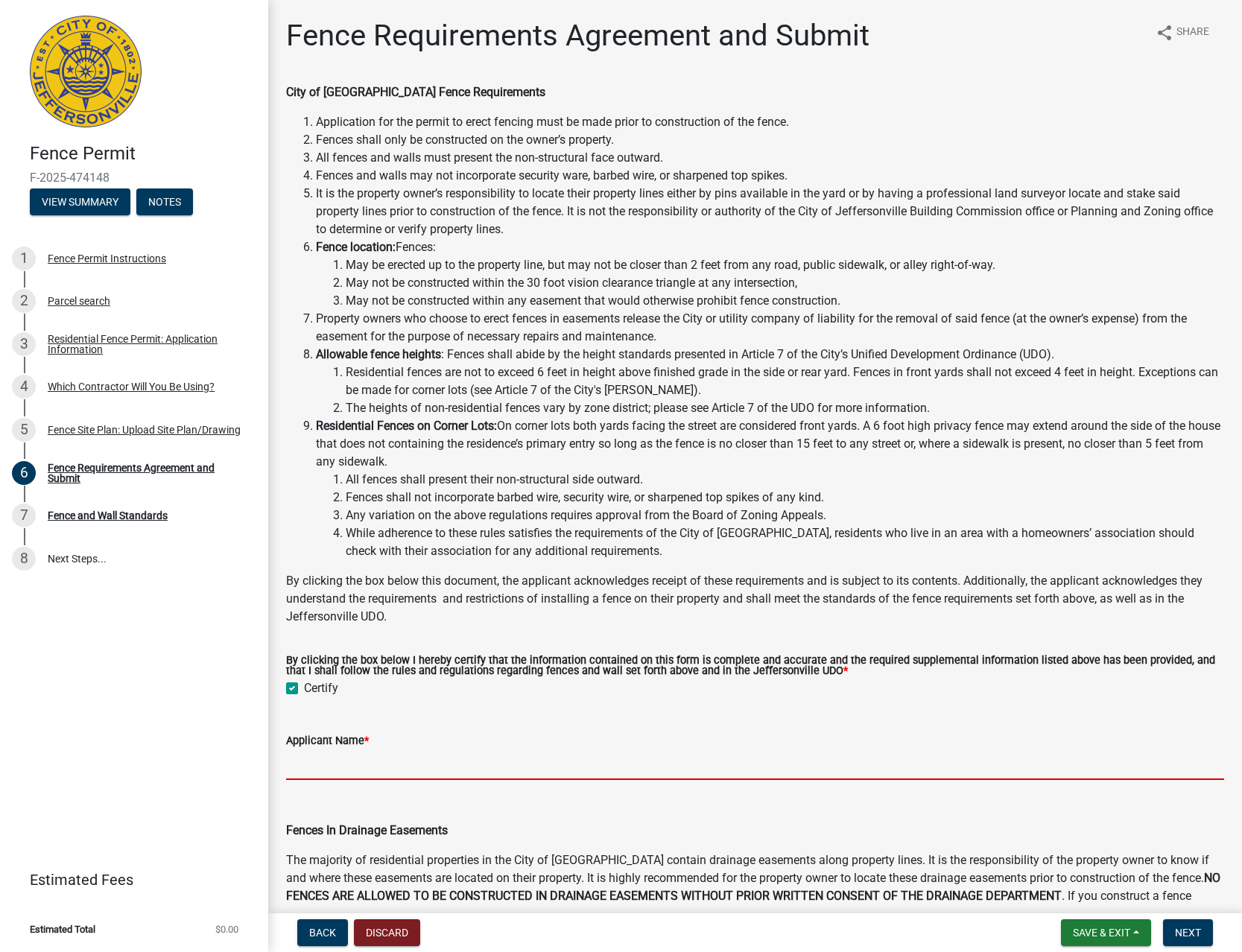
click at [347, 758] on input "Applicant Name *" at bounding box center [755, 764] width 938 height 31
type input "r"
type input "[PERSON_NAME] FENCE CO"
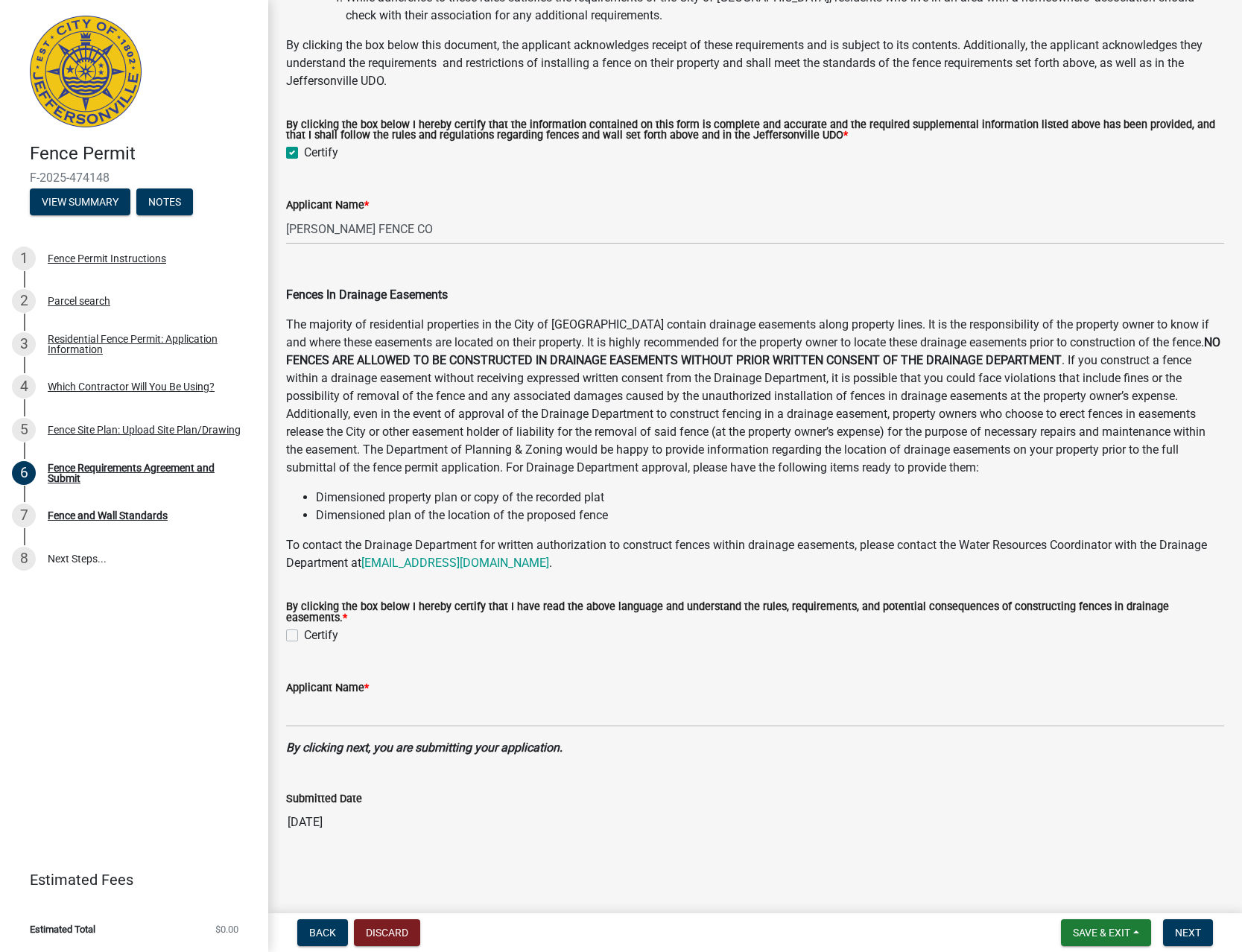
click at [323, 629] on label "Certify" at bounding box center [321, 635] width 35 height 18
click at [314, 629] on input "Certify" at bounding box center [309, 631] width 10 height 10
checkbox input "true"
click at [347, 717] on input "Applicant Name *" at bounding box center [755, 711] width 938 height 31
type input "[PERSON_NAME] FENCE CO"
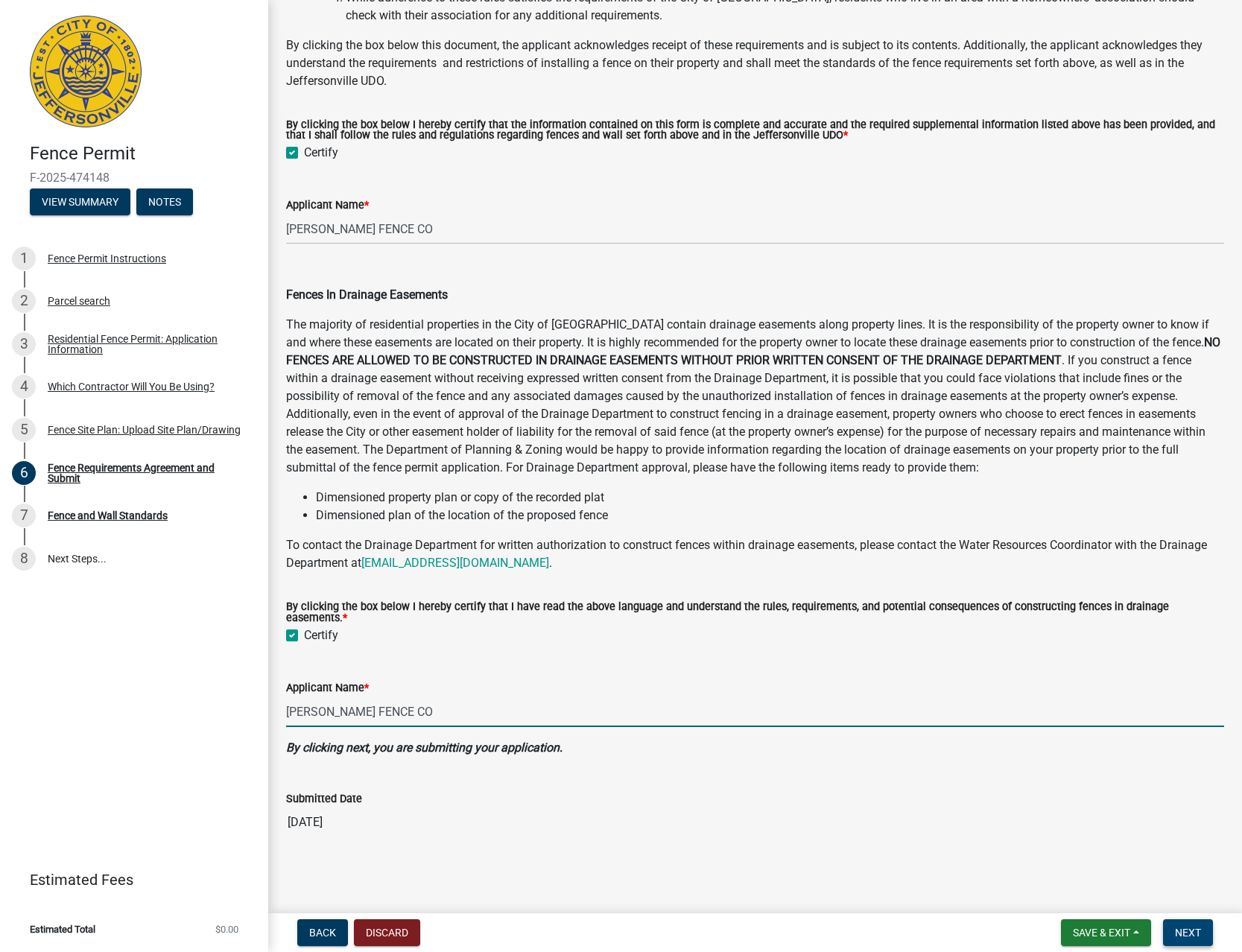
click at [1183, 937] on span "Next" at bounding box center [1188, 932] width 26 height 12
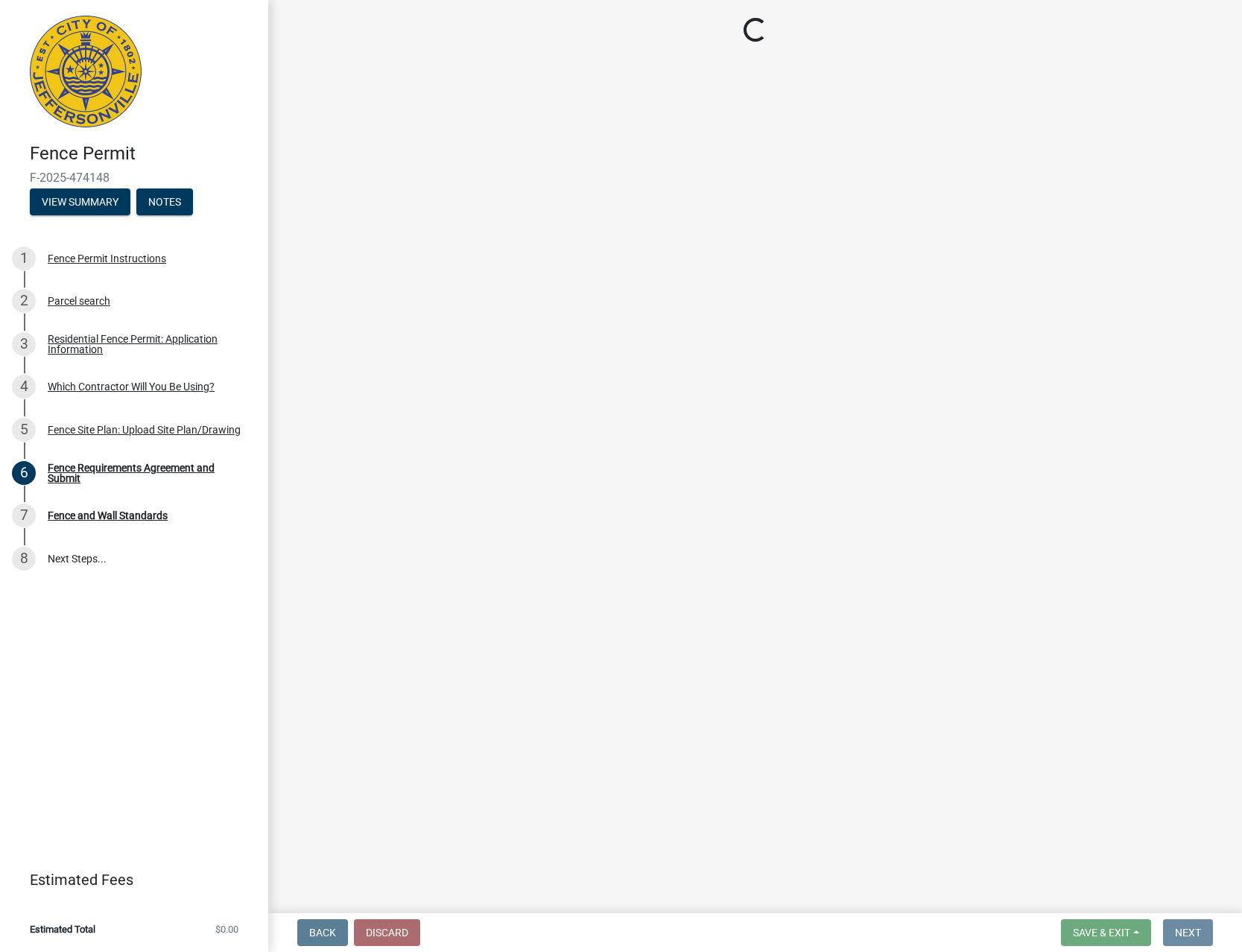
scroll to position [0, 0]
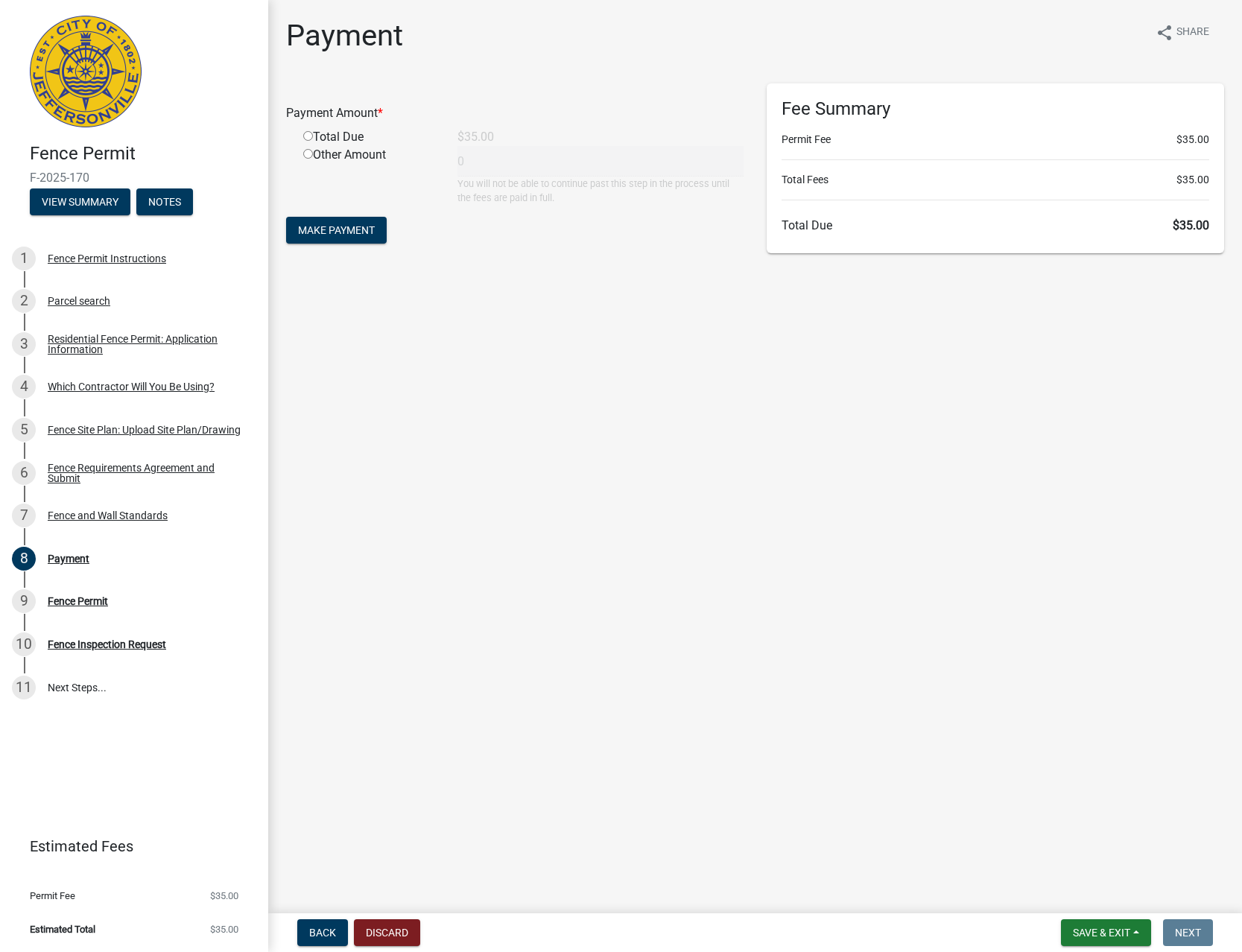
click at [349, 142] on div "Total Due" at bounding box center [369, 137] width 154 height 18
click at [312, 134] on input "radio" at bounding box center [309, 136] width 10 height 10
radio input "true"
type input "35"
click at [348, 229] on span "Make Payment" at bounding box center [336, 230] width 77 height 12
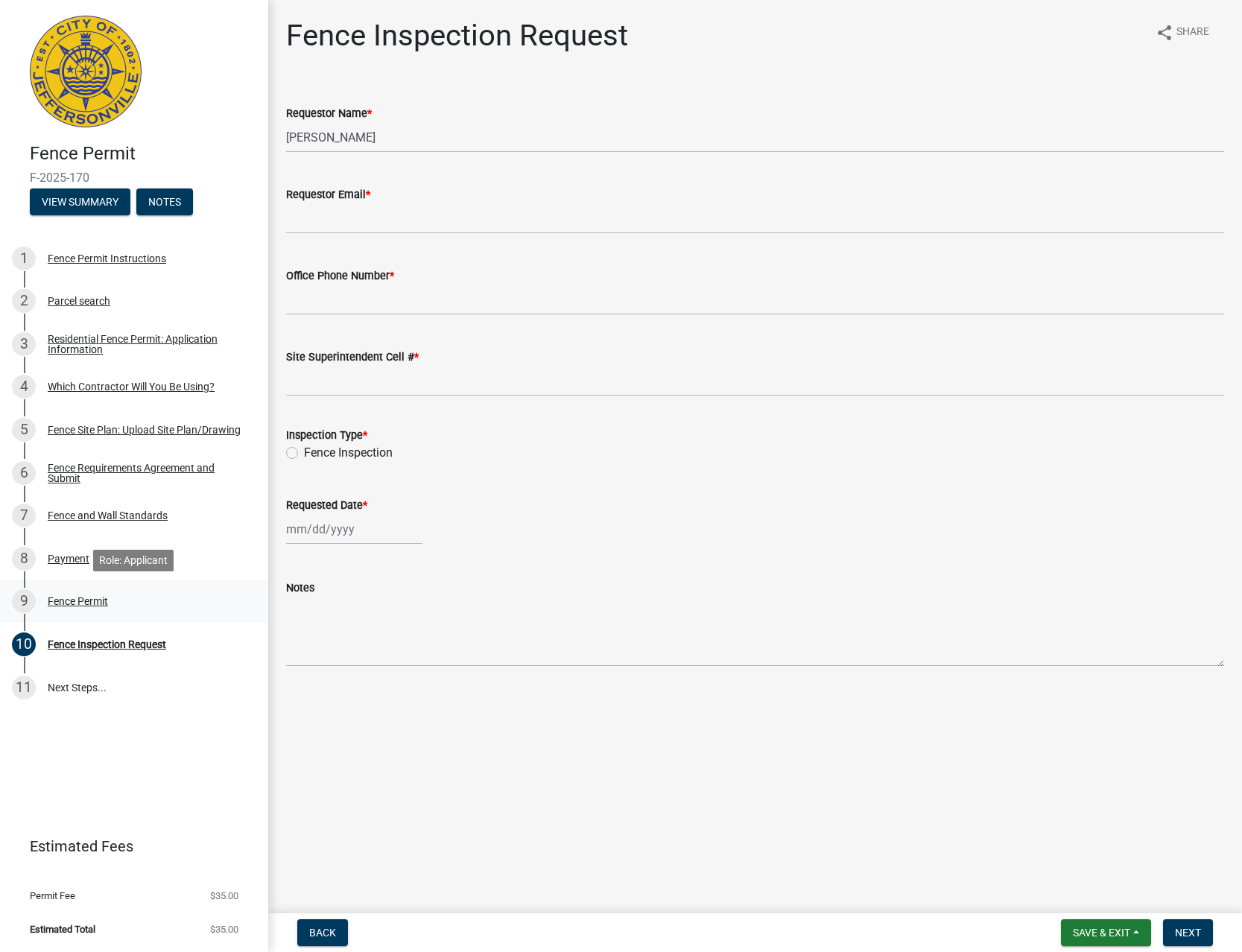
click at [99, 606] on div "Fence Permit" at bounding box center [78, 601] width 60 height 11
